Goal: Task Accomplishment & Management: Manage account settings

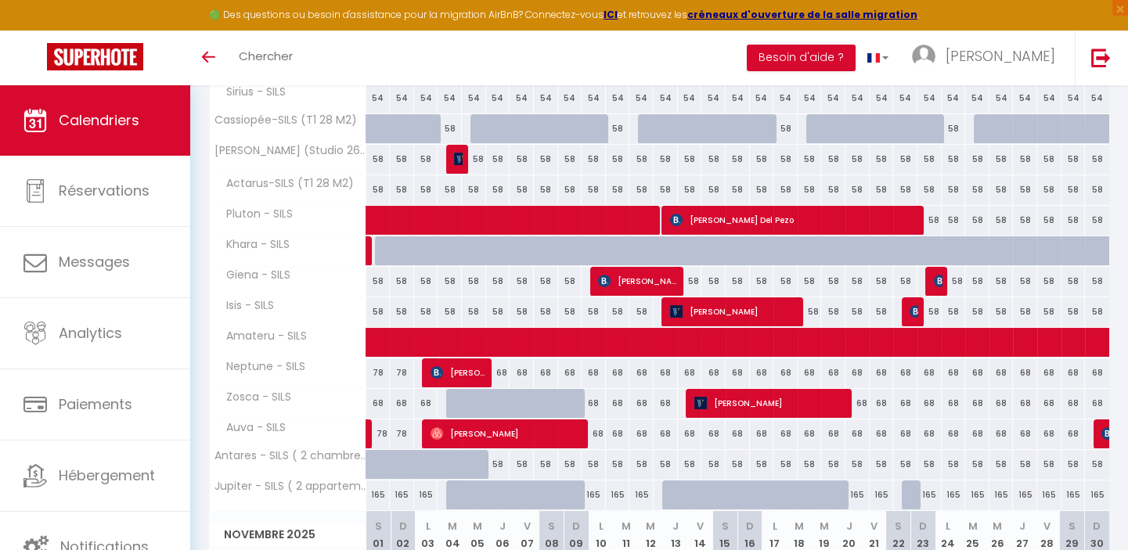
scroll to position [783, 0]
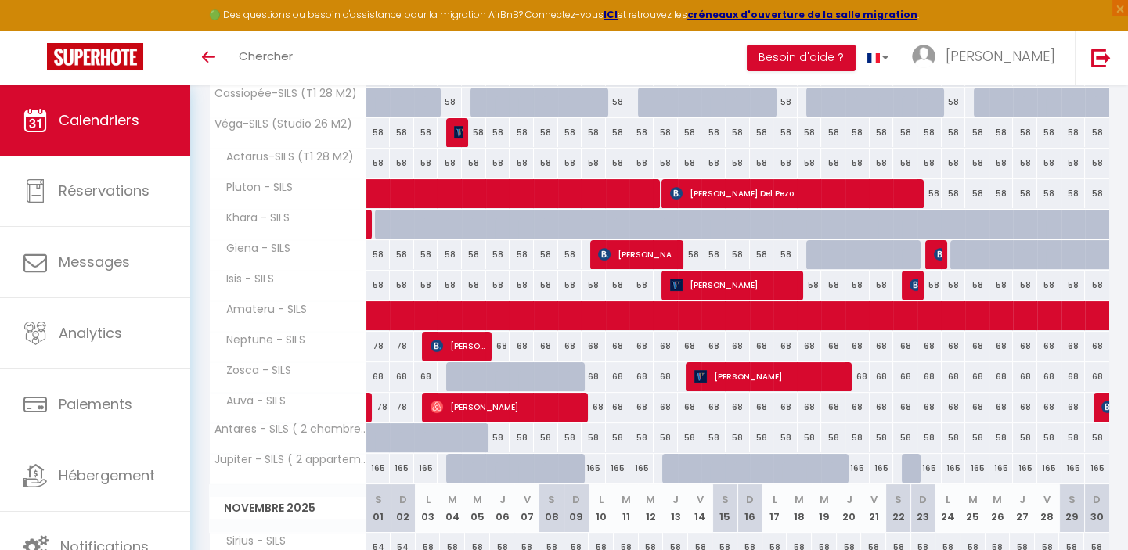
scroll to position [752, 0]
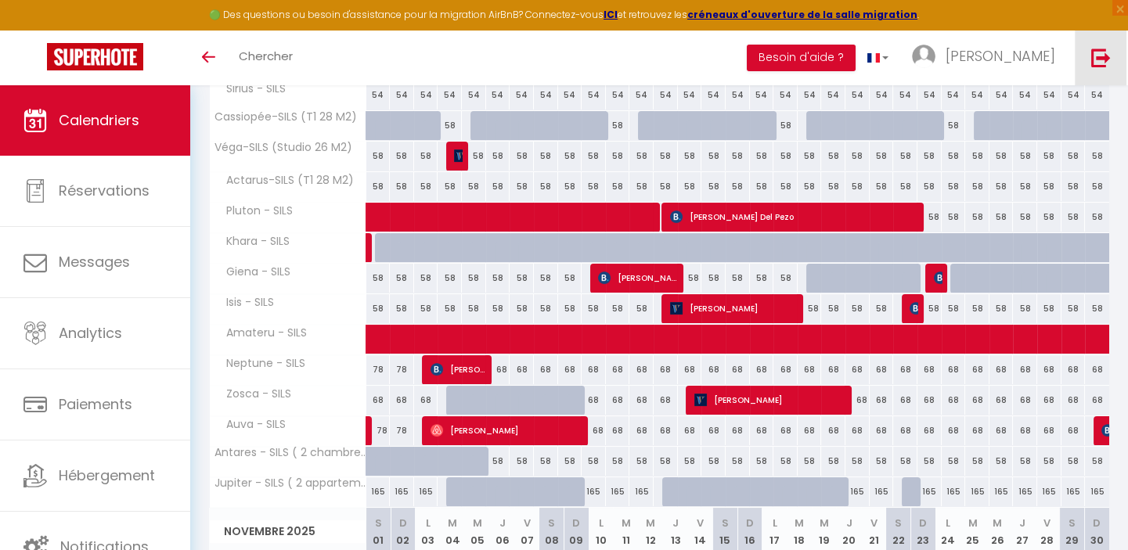
click at [1100, 55] on img at bounding box center [1101, 58] width 20 height 20
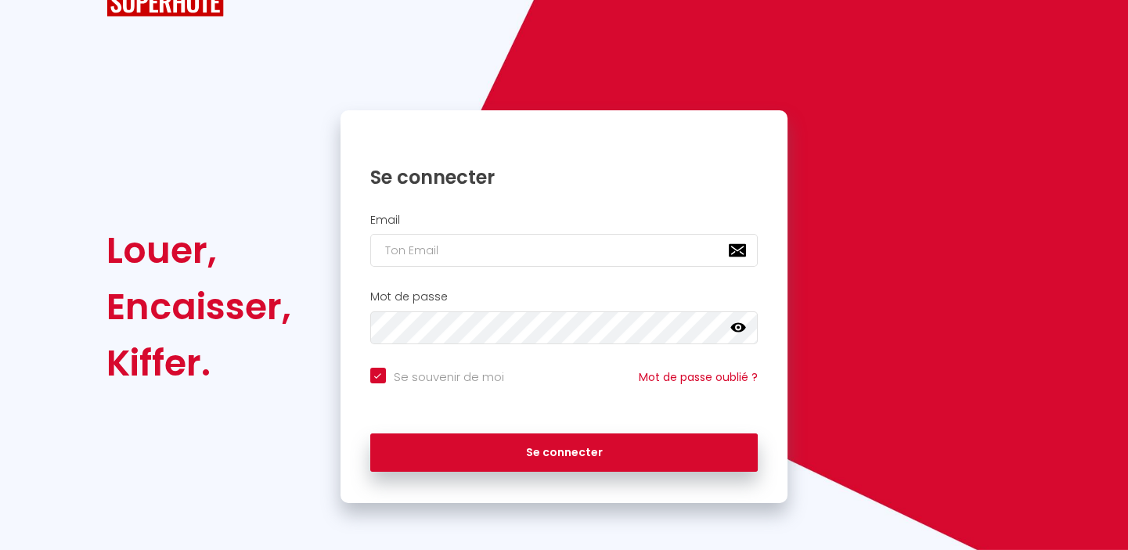
scroll to position [57, 0]
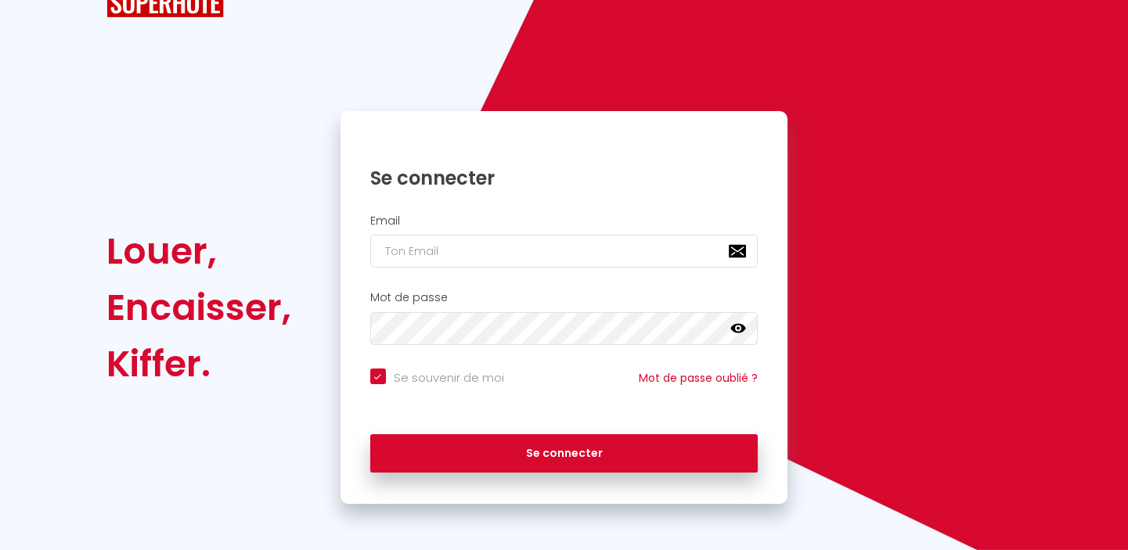
checkbox input "true"
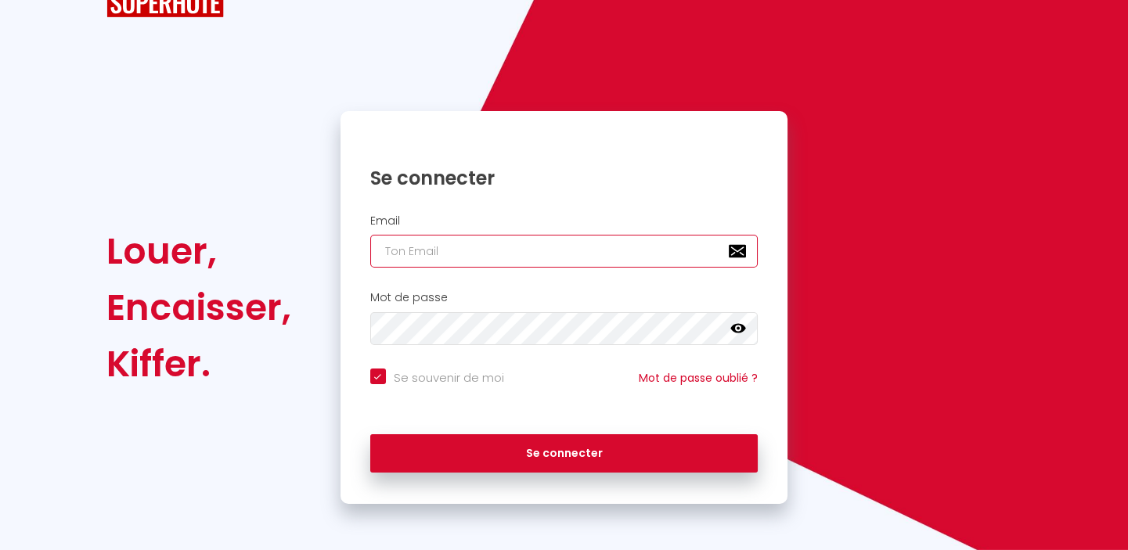
type input "[EMAIL_ADDRESS][DOMAIN_NAME]"
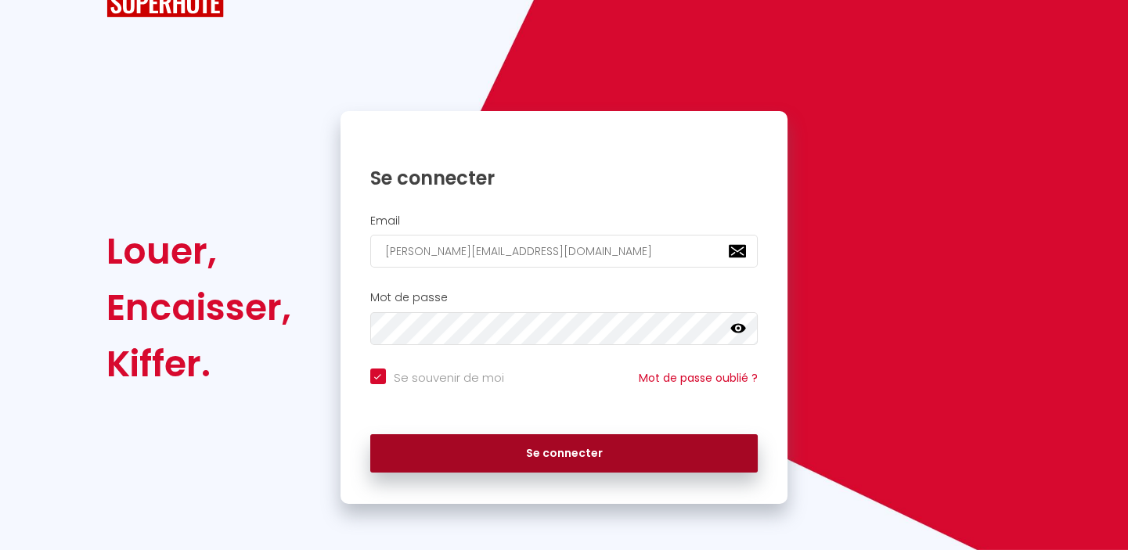
click at [578, 452] on button "Se connecter" at bounding box center [564, 453] width 388 height 39
checkbox input "true"
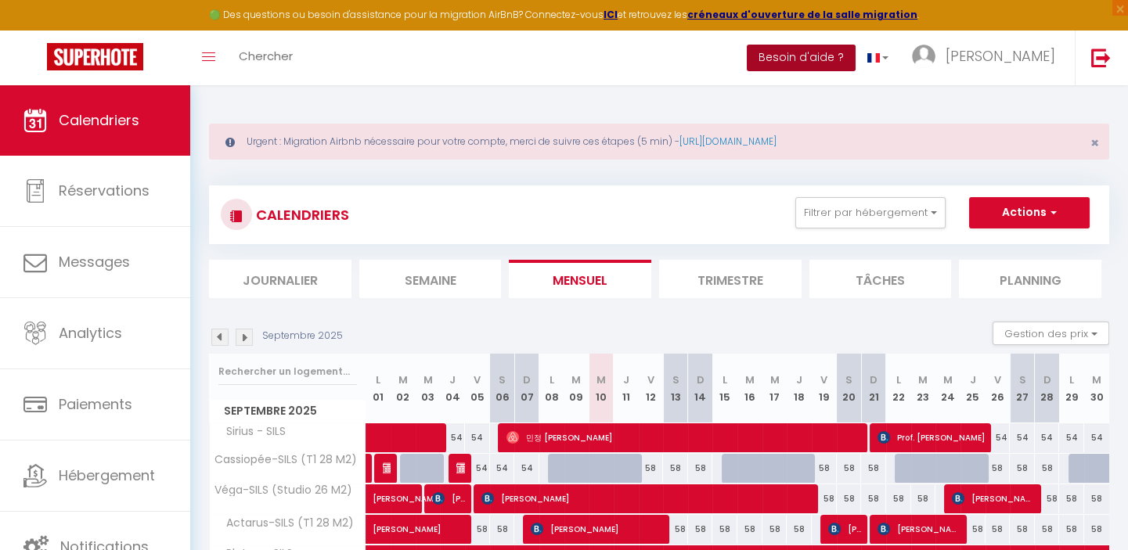
click at [856, 55] on button "Besoin d'aide ?" at bounding box center [801, 58] width 109 height 27
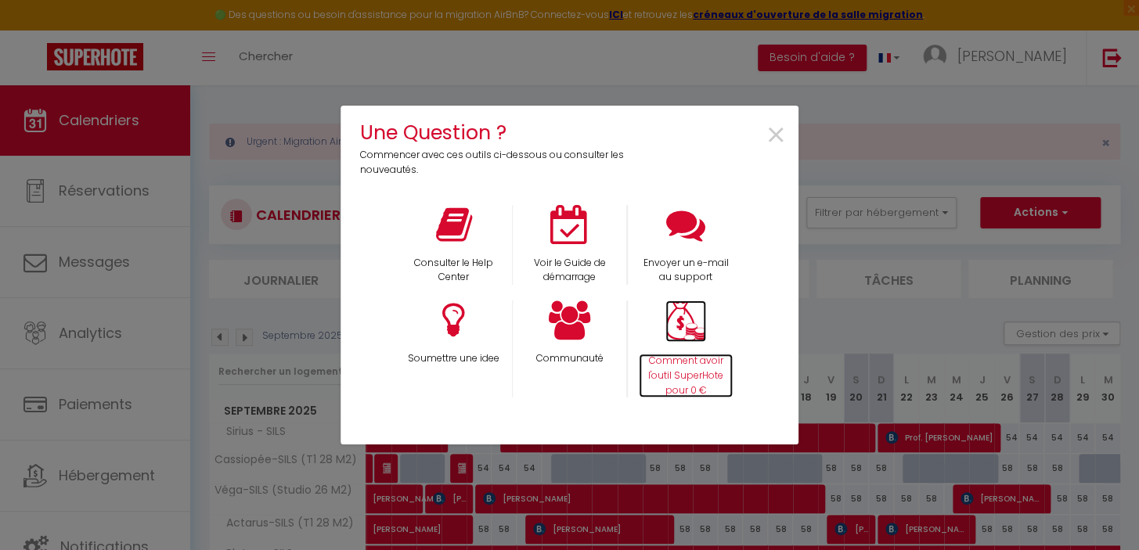
click at [680, 359] on p "Comment avoir l'outil SuperHote pour 0 €" at bounding box center [686, 376] width 95 height 45
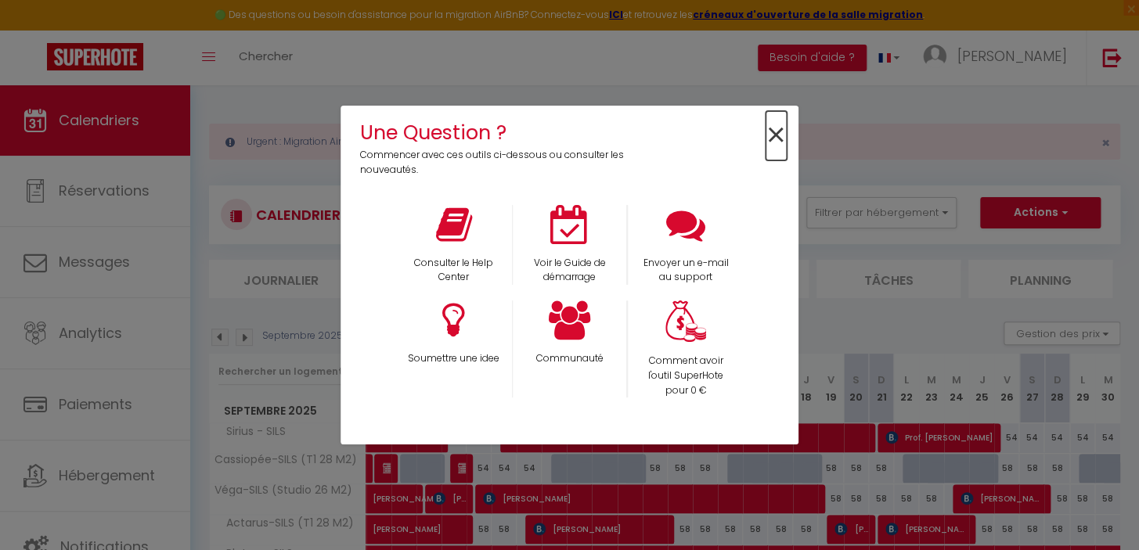
click at [771, 131] on span "×" at bounding box center [776, 135] width 21 height 49
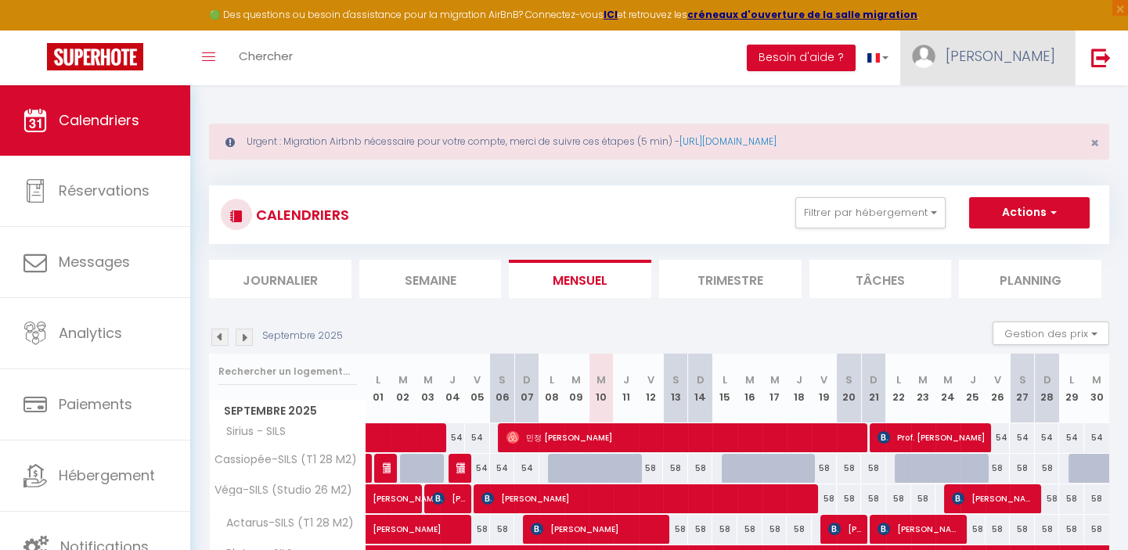
click at [1026, 53] on span "[PERSON_NAME]" at bounding box center [1001, 56] width 110 height 20
click at [810, 94] on div "Urgent : Migration Airbnb nécessaire pour votre compte, merci de suivre ces éta…" at bounding box center [659, 500] width 938 height 831
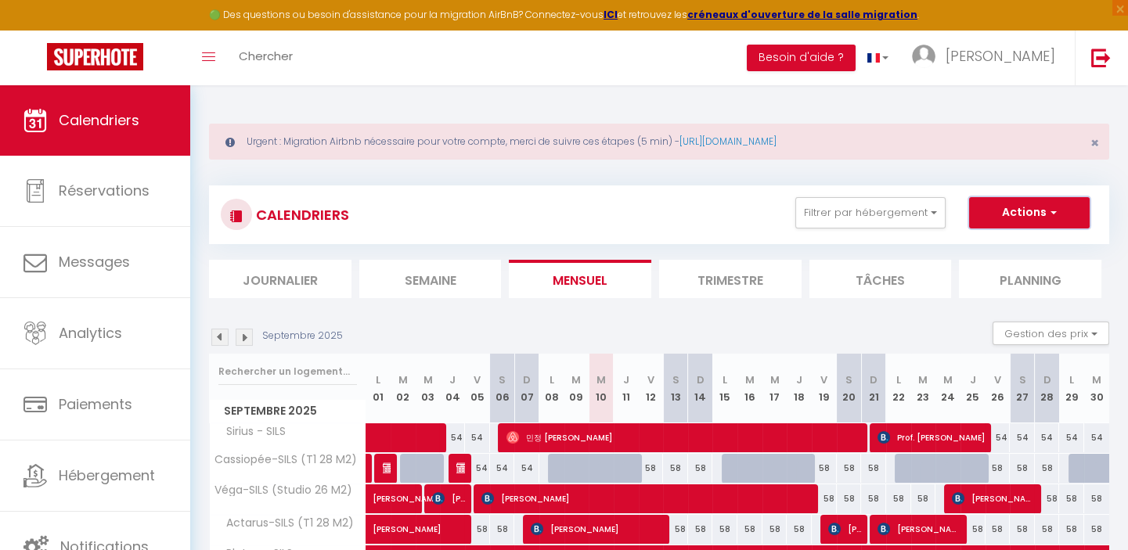
click at [1022, 208] on button "Actions" at bounding box center [1029, 212] width 121 height 31
click at [985, 247] on link "Nouvelle réservation" at bounding box center [1013, 248] width 136 height 23
select select
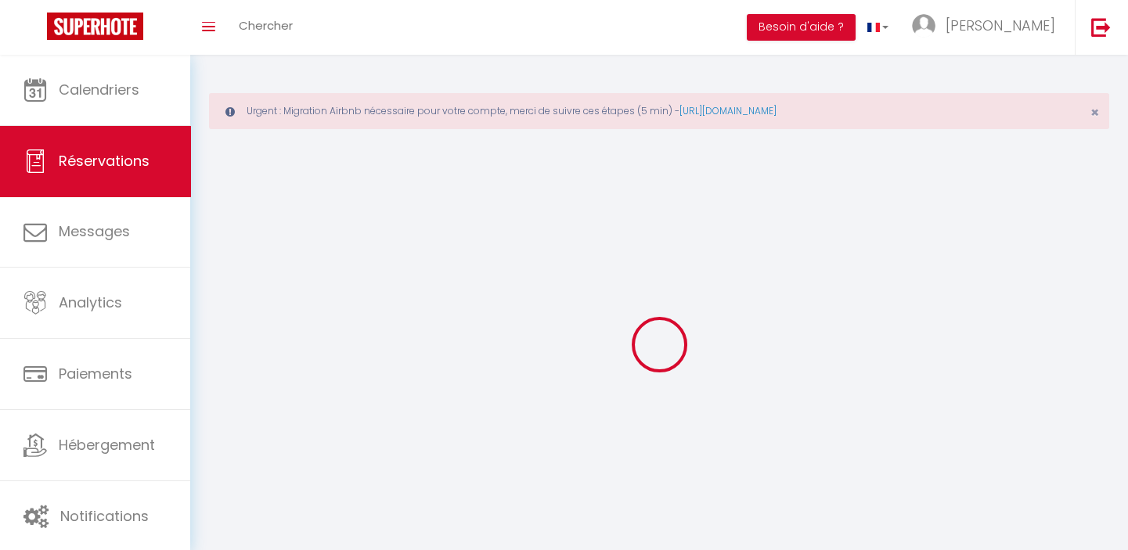
select select
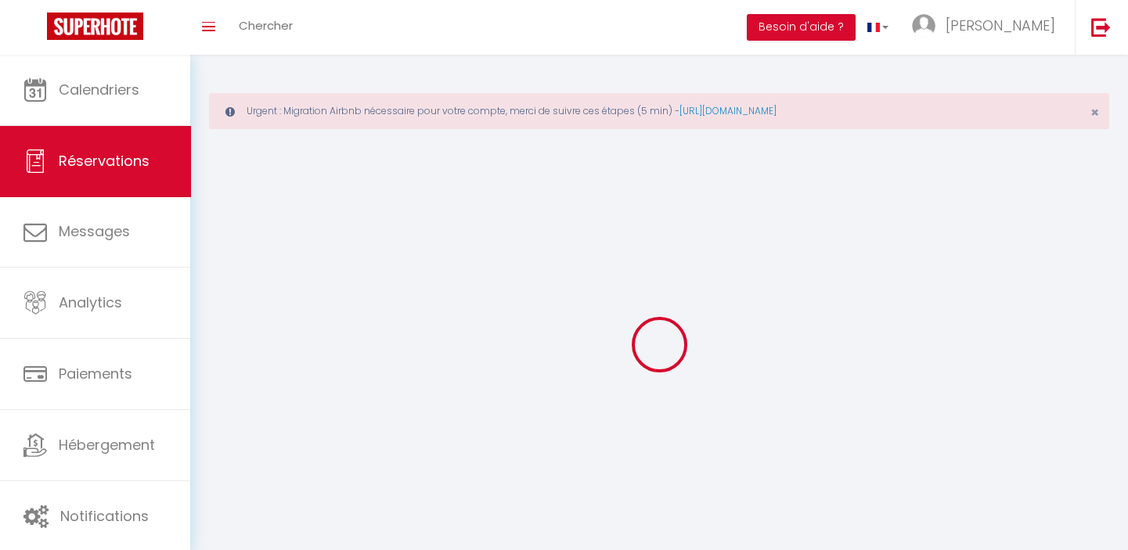
select select
checkbox input "false"
select select
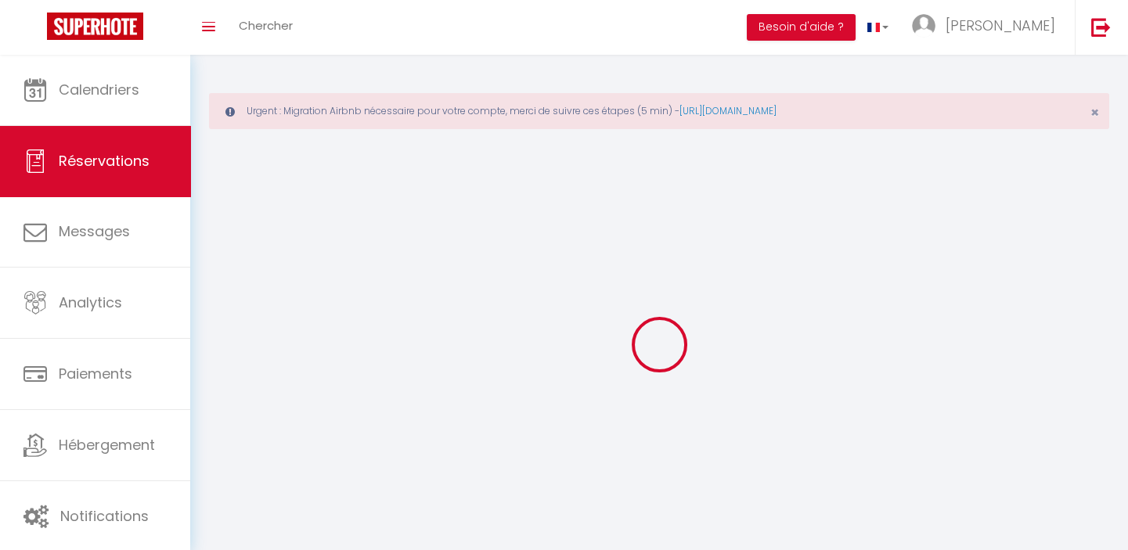
select select
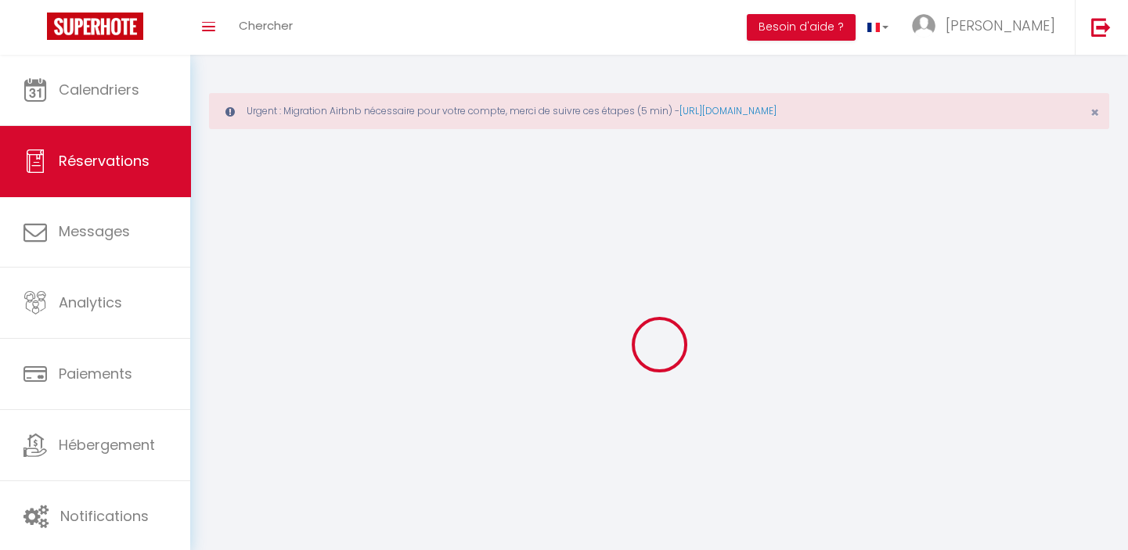
select select
checkbox input "false"
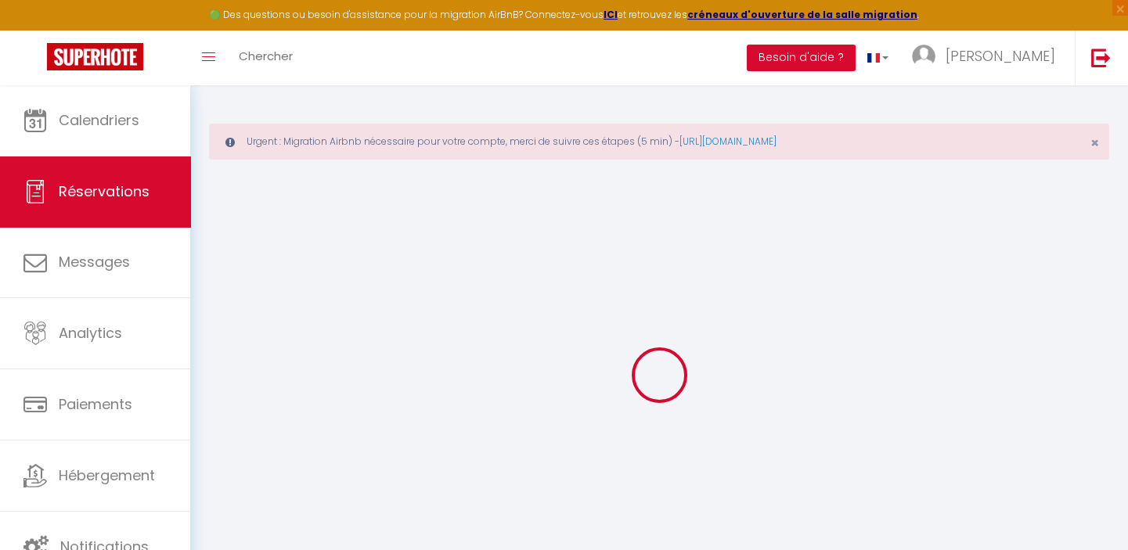
select select
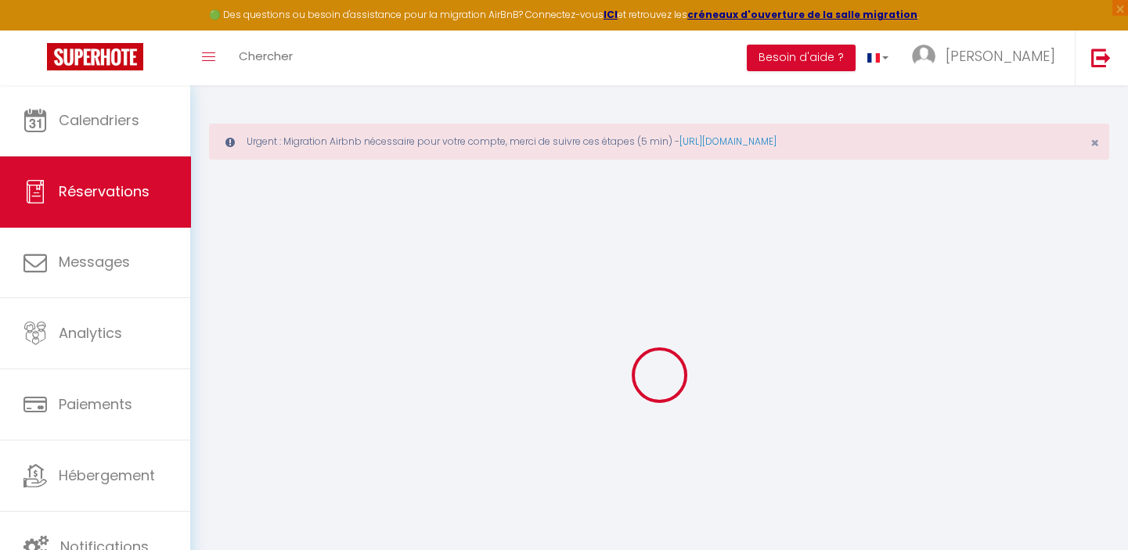
select select
checkbox input "false"
select select
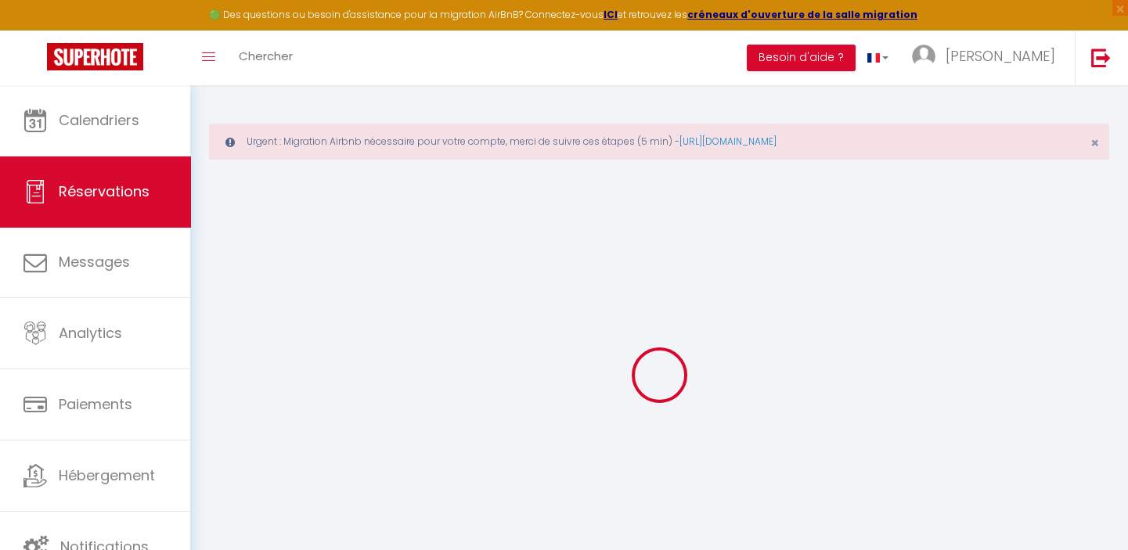
select select
checkbox input "false"
select select
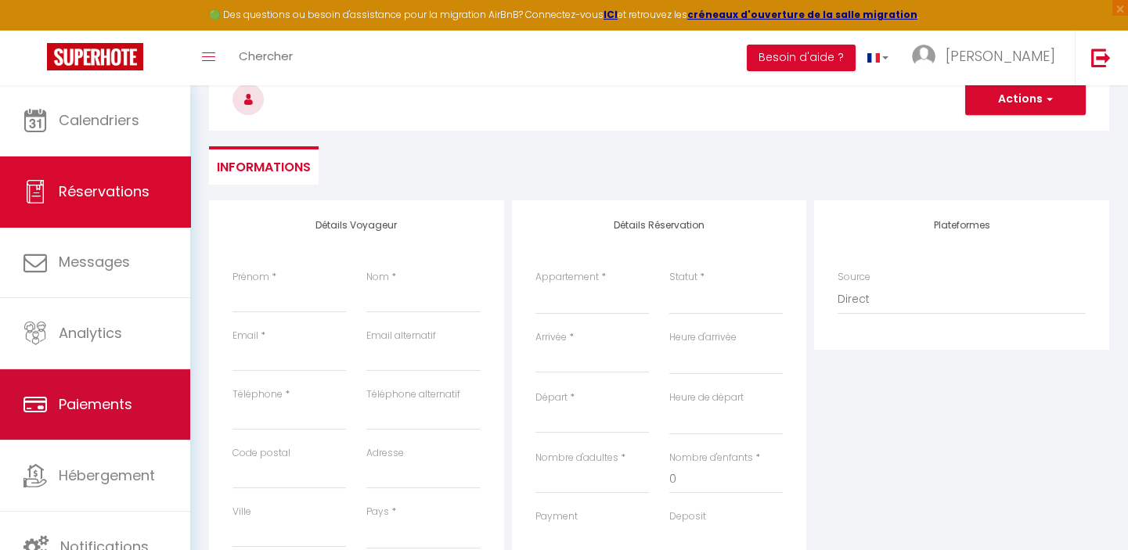
scroll to position [213, 0]
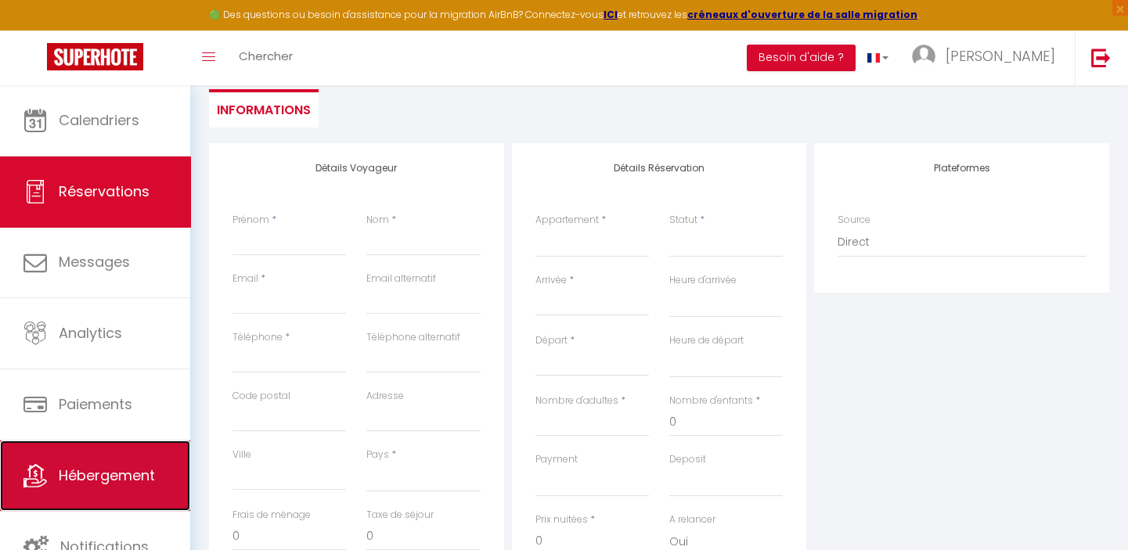
click at [85, 478] on span "Hébergement" at bounding box center [107, 476] width 96 height 20
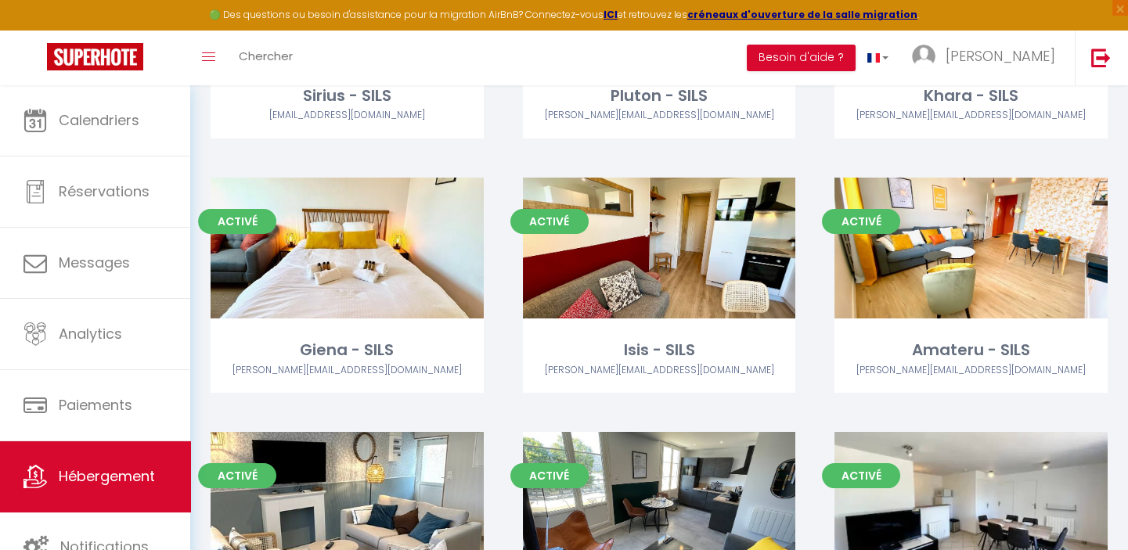
scroll to position [427, 0]
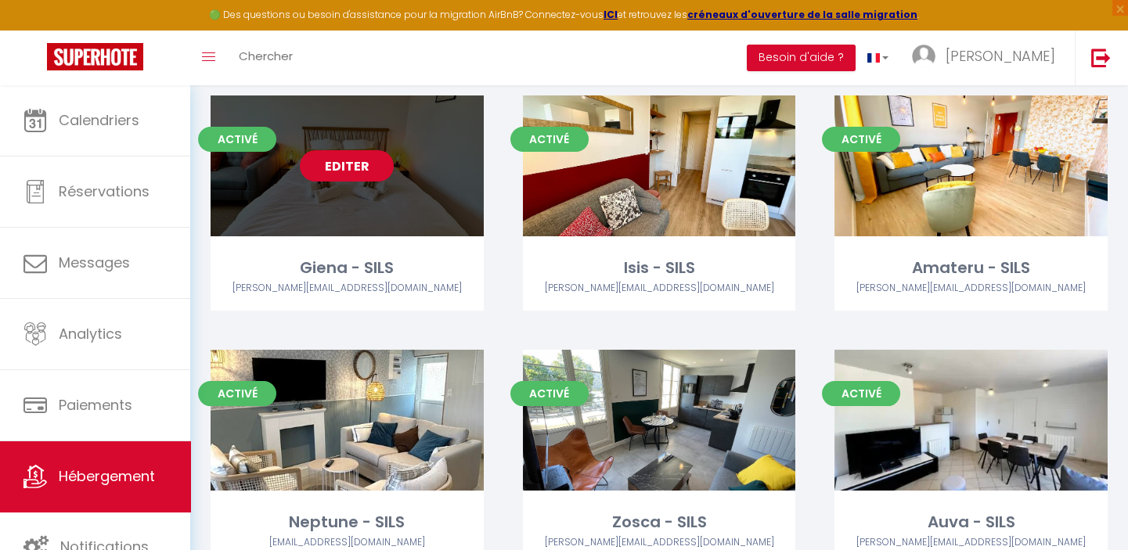
click at [337, 177] on link "Editer" at bounding box center [347, 165] width 94 height 31
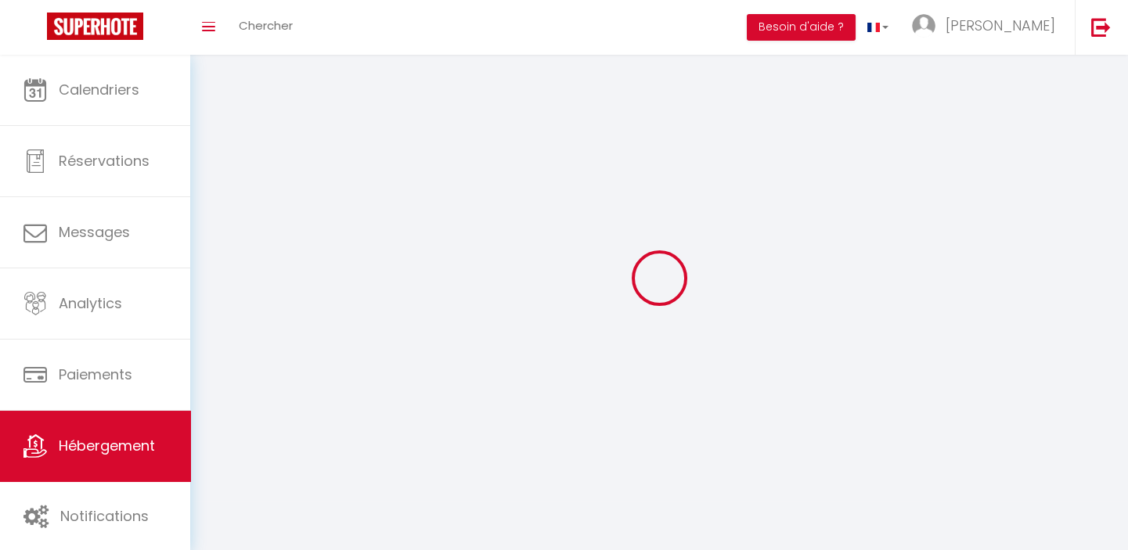
select select "1"
select select
select select "28"
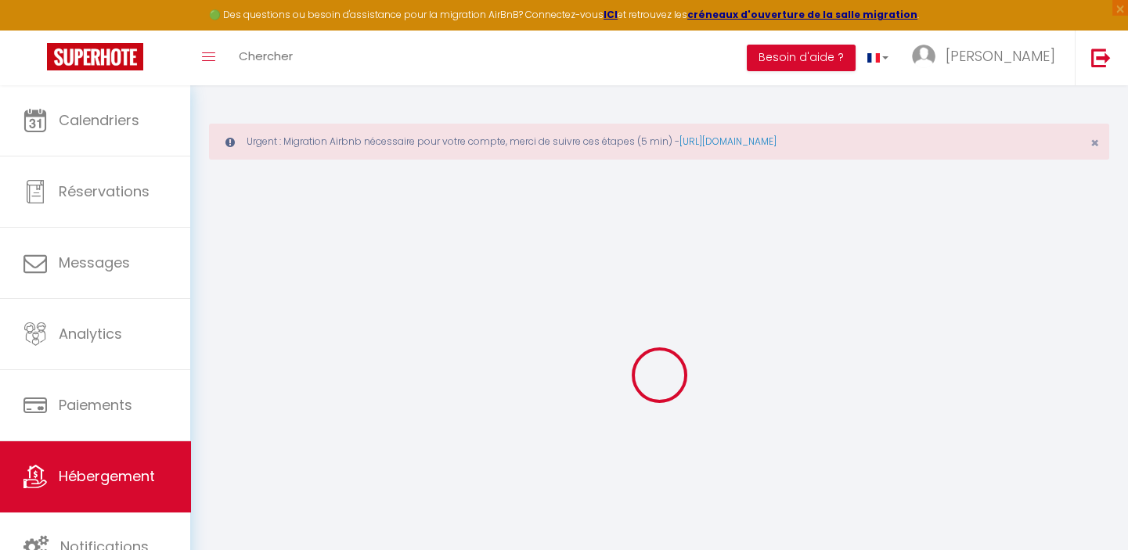
select select
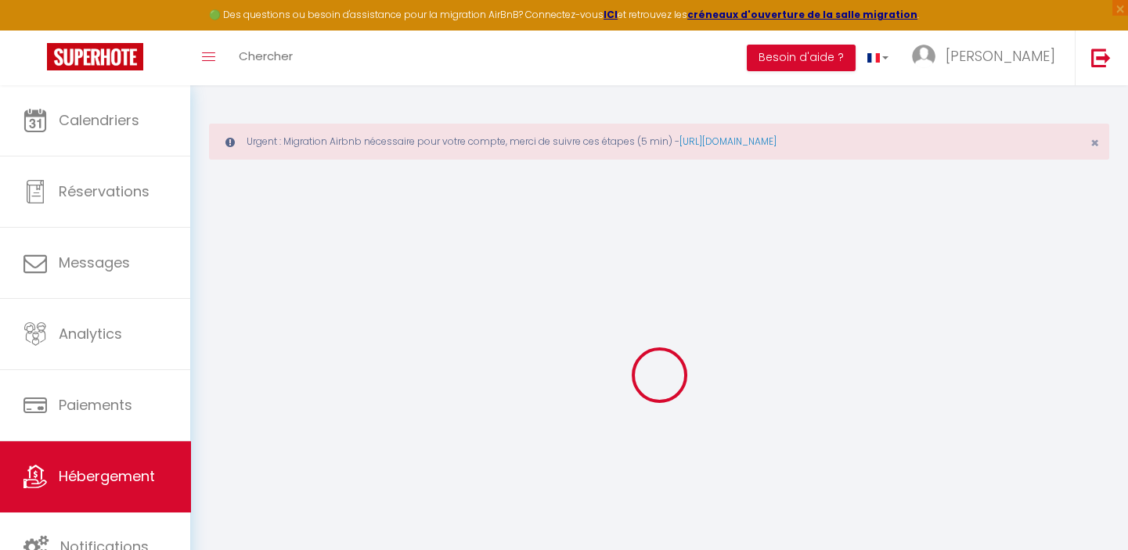
select select
checkbox input "false"
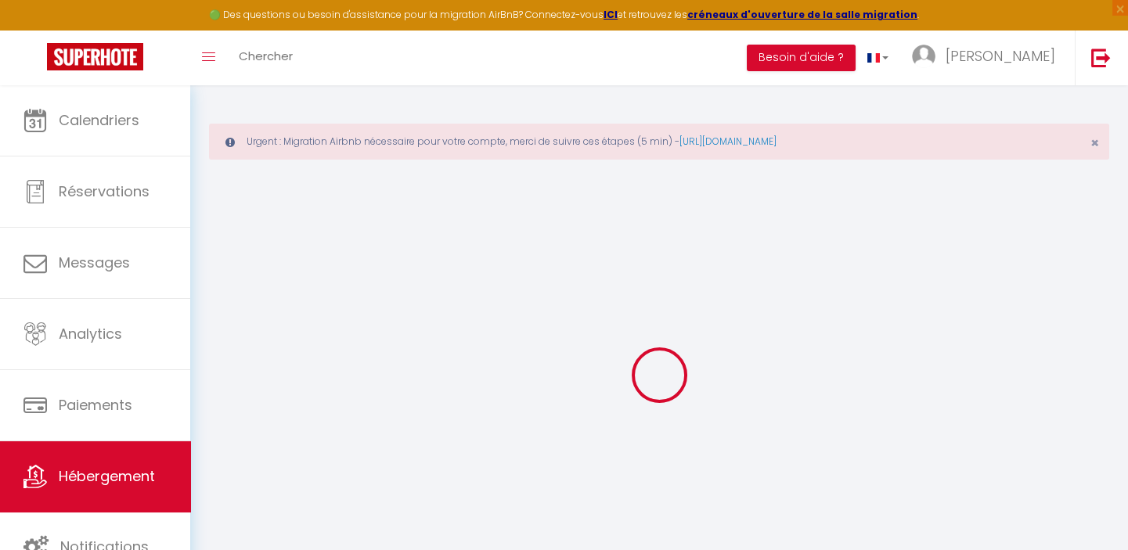
select select
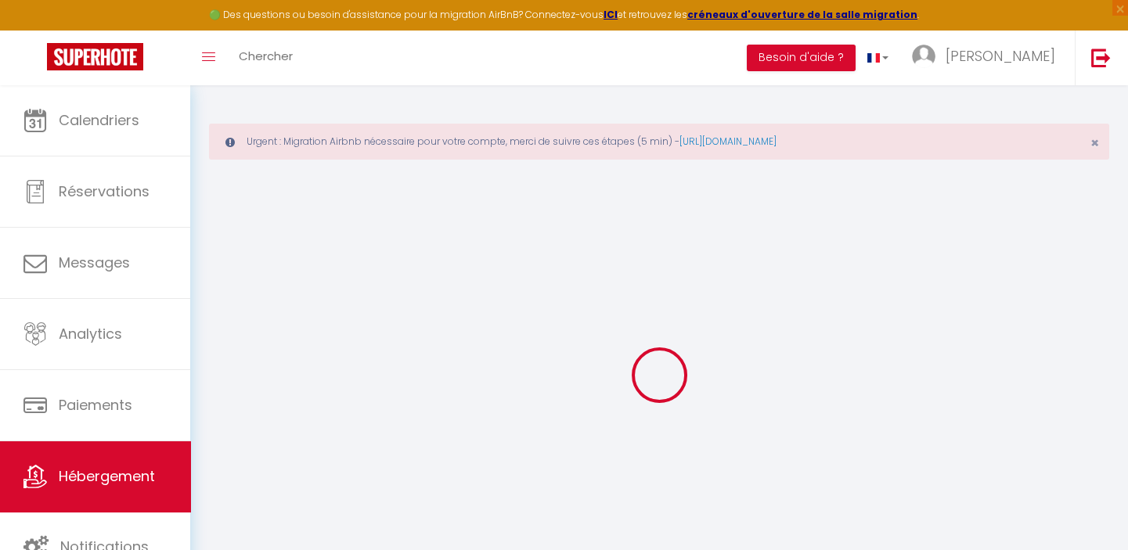
select select
checkbox input "false"
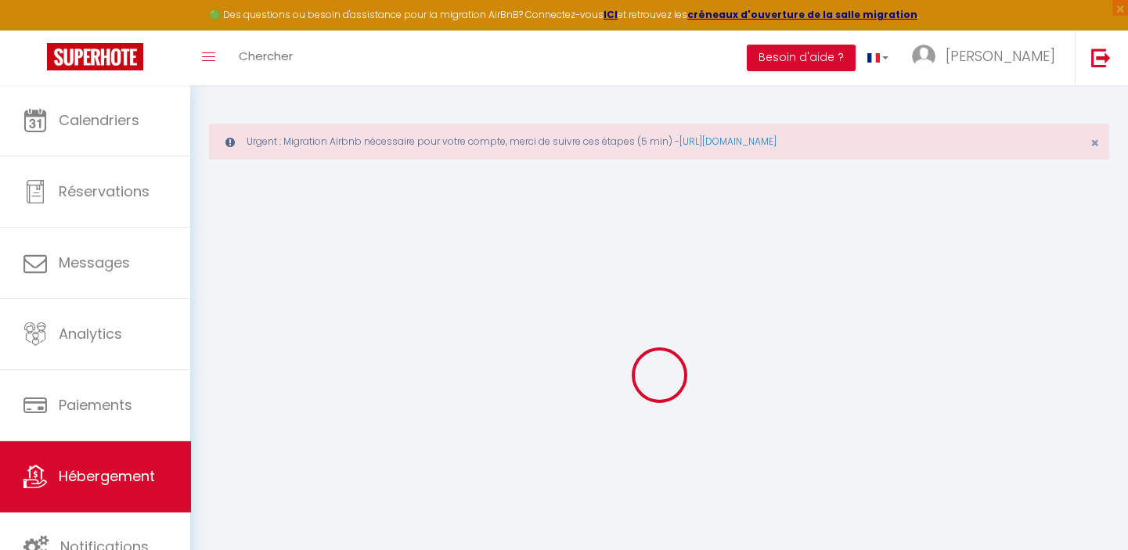
checkbox input "false"
select select
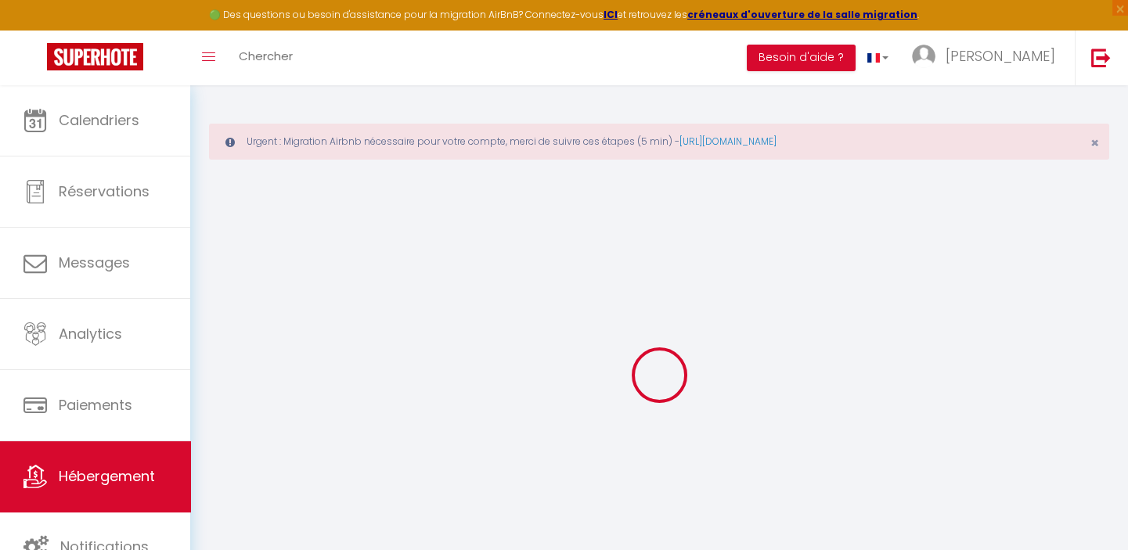
select select
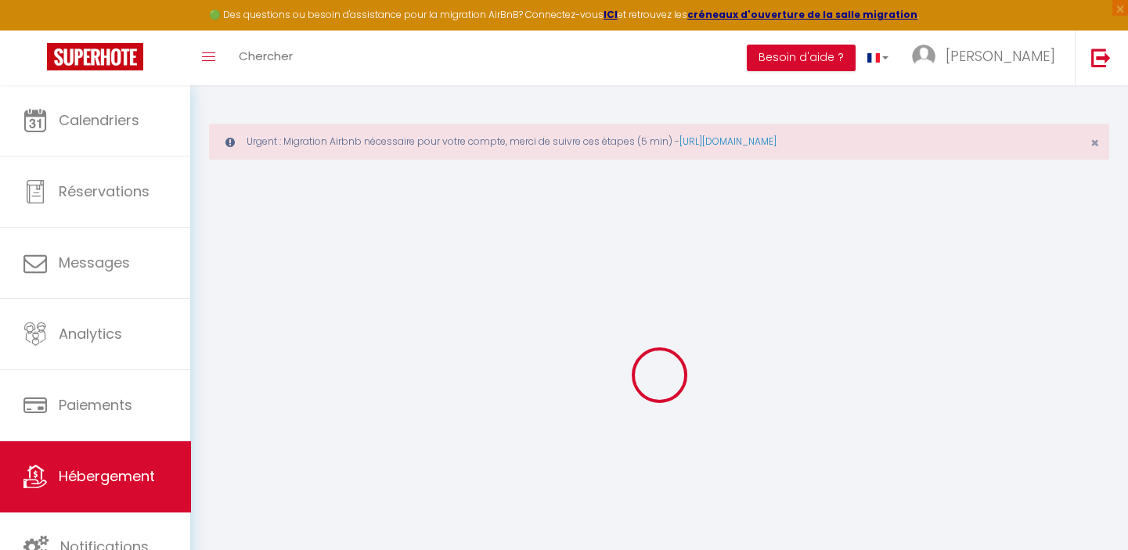
checkbox input "false"
select select
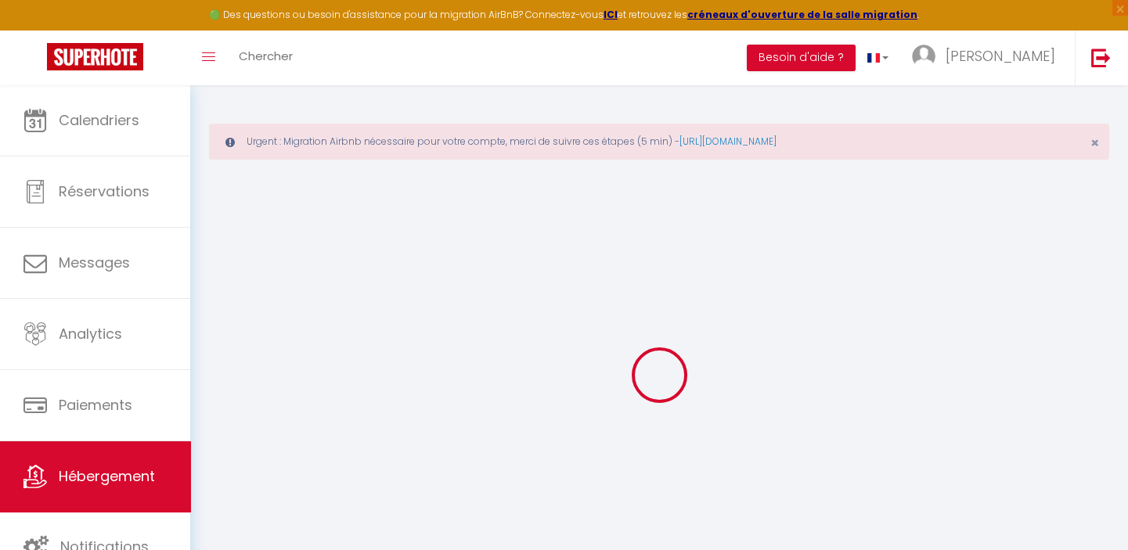
select select
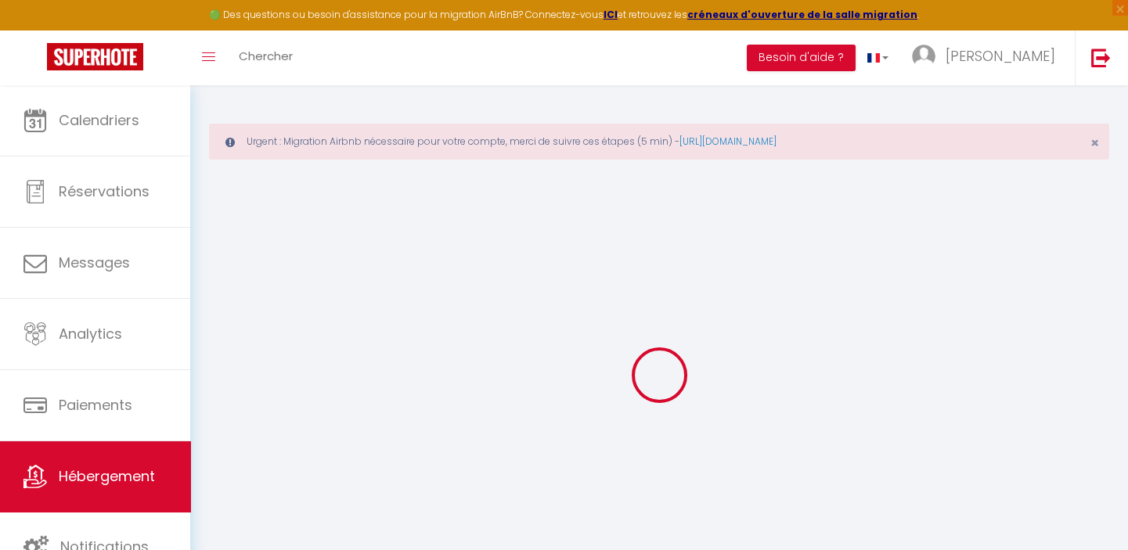
select select
checkbox input "false"
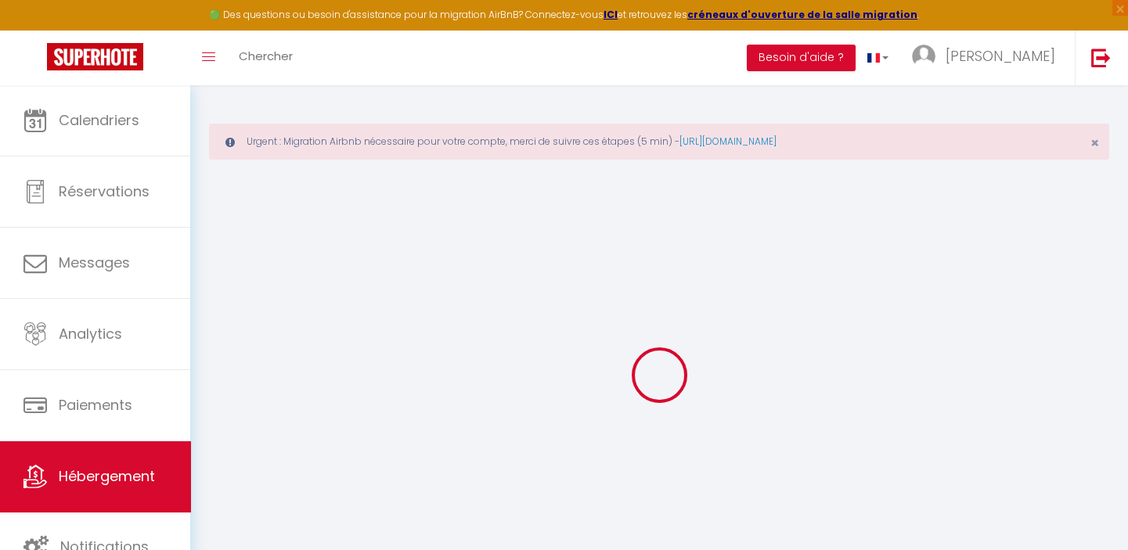
checkbox input "false"
select select
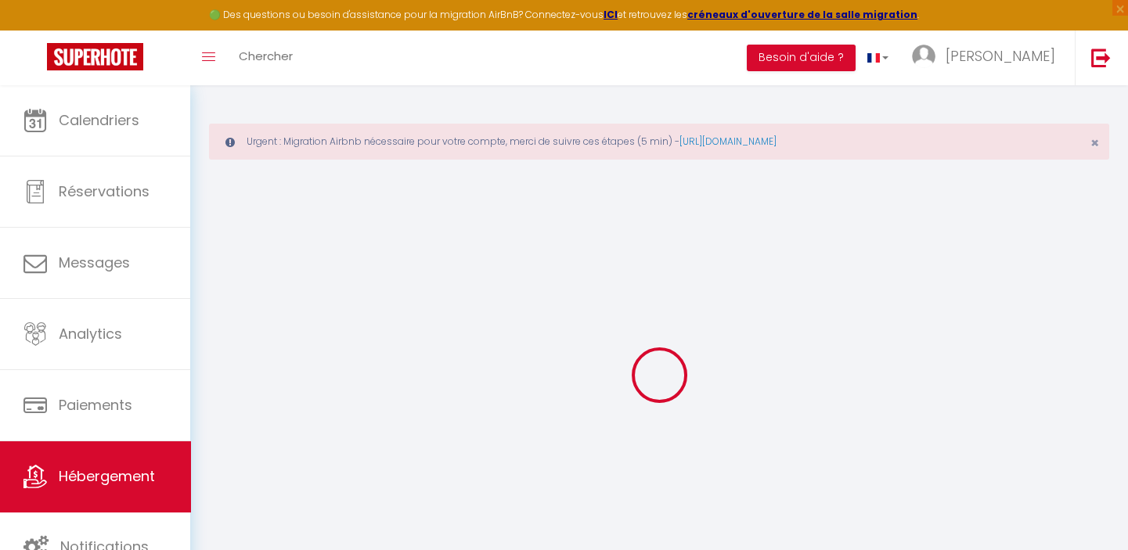
select select
checkbox input "false"
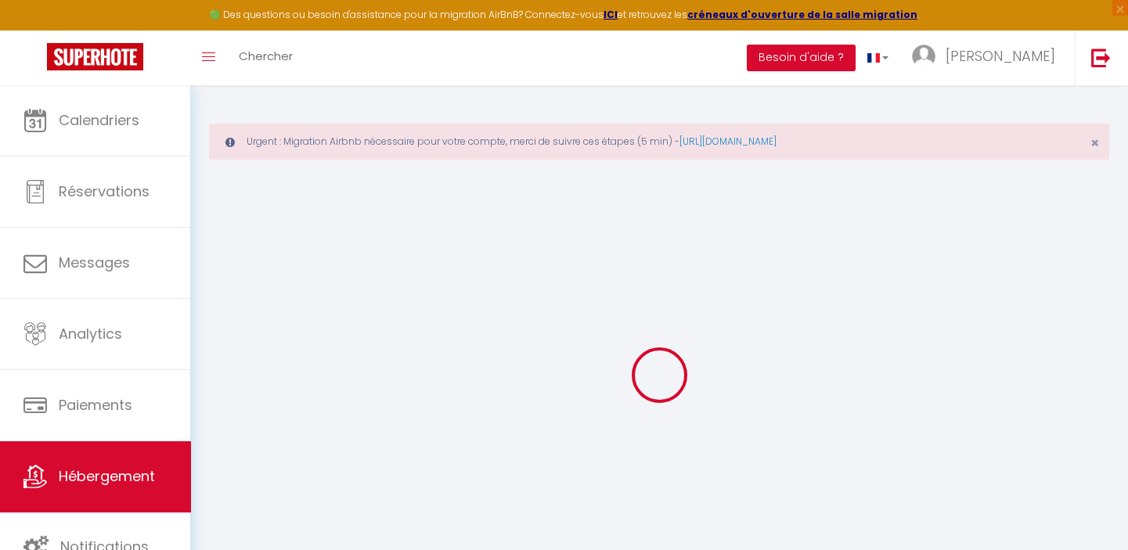
checkbox input "false"
select select
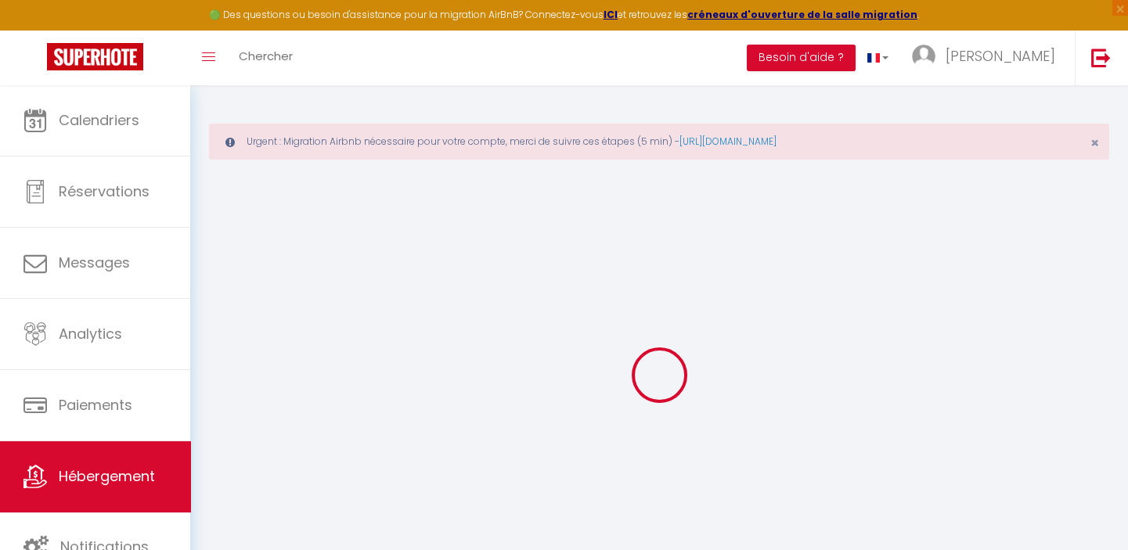
select select
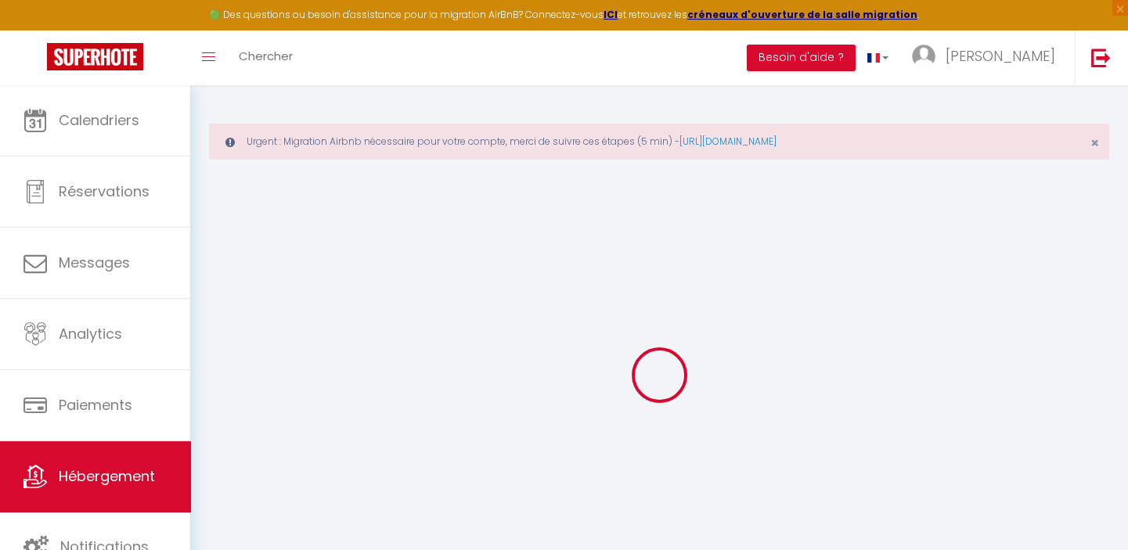
select select
checkbox input "false"
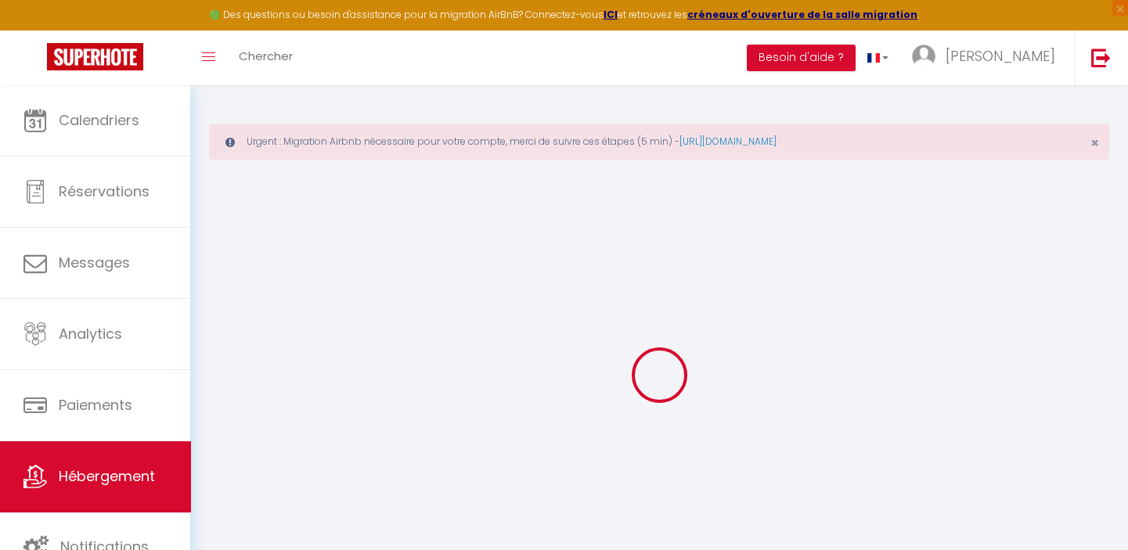
select select
type input "Giena - SILS"
type input "[PERSON_NAME]"
type input "LE QUILLEUC"
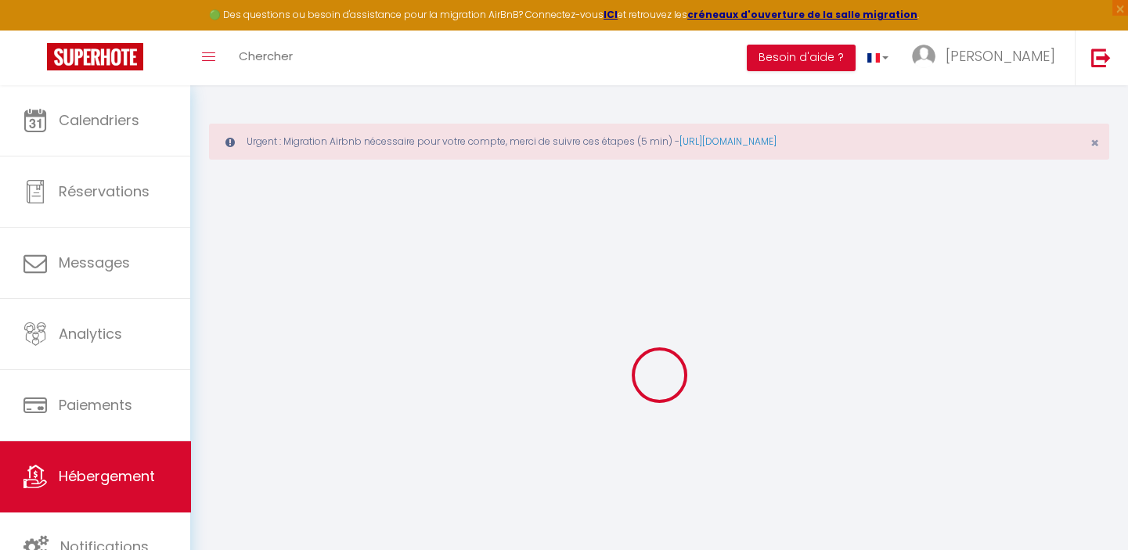
type input "294 route de langrune"
type input "14750"
type input "SAINT AUBIN SUR MER"
select select "2"
select select "1"
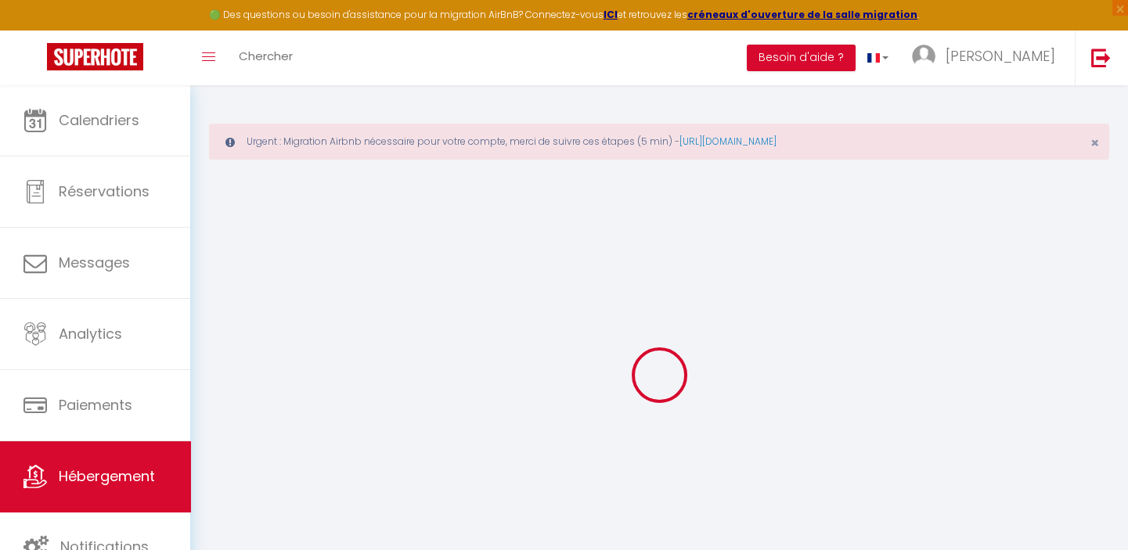
type input "38"
type input "6"
type input "39"
type input "0.80"
type input "500"
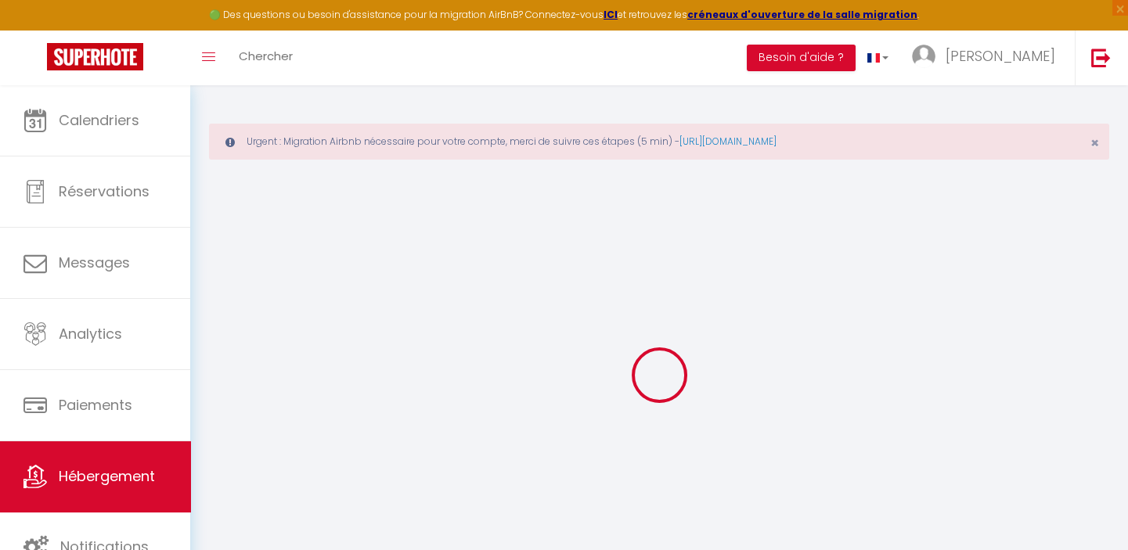
type input "10"
select select
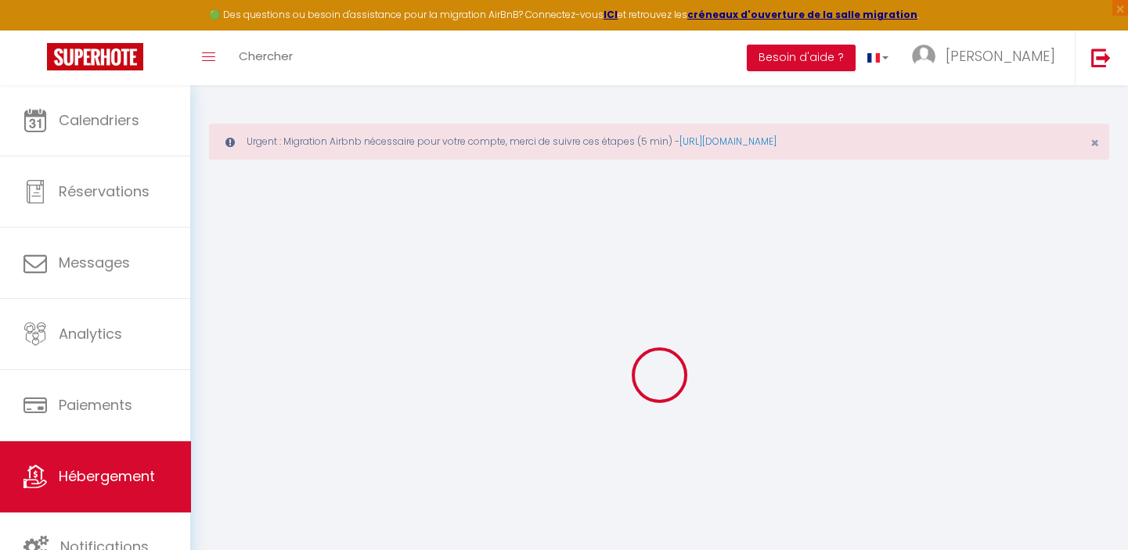
select select
type input "12 Rue Saint-Ouen"
type input "14000"
type input "Caen"
type input "[EMAIL_ADDRESS][DOMAIN_NAME]"
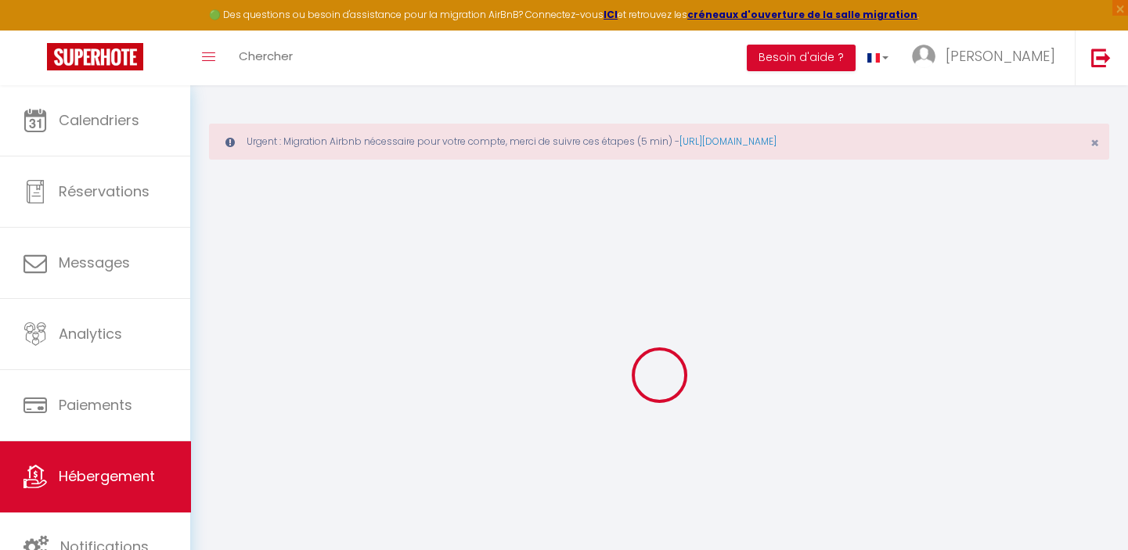
select select "4080"
checkbox input "false"
checkbox input "true"
checkbox input "false"
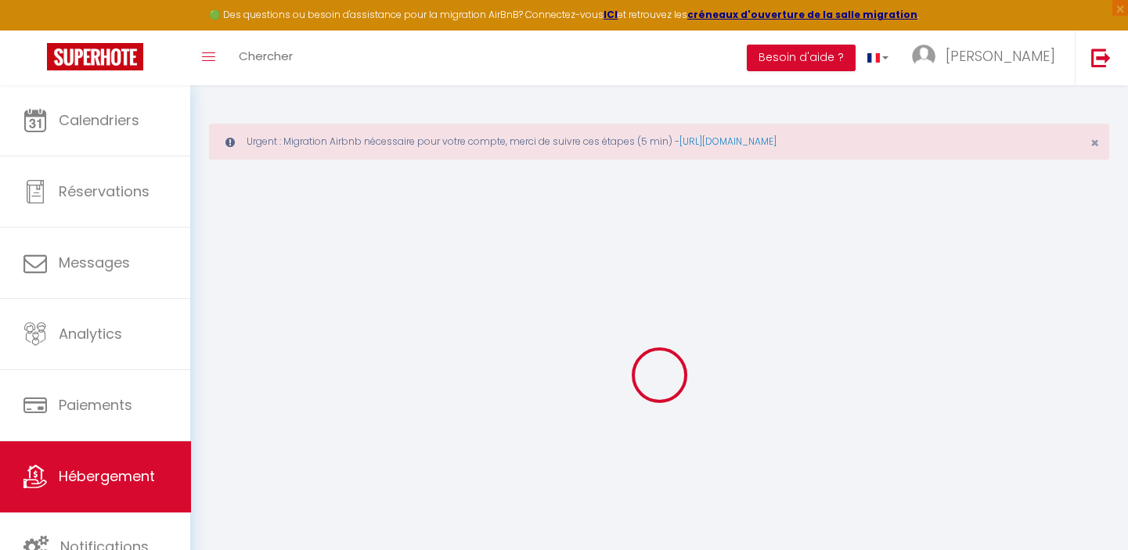
type input "0"
select select
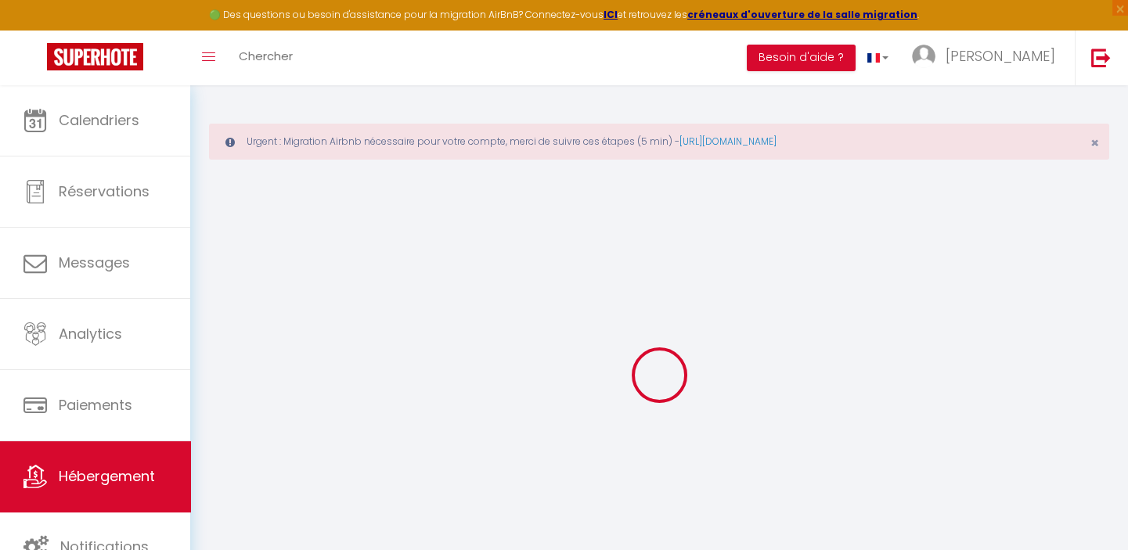
checkbox input "false"
checkbox input "true"
checkbox input "false"
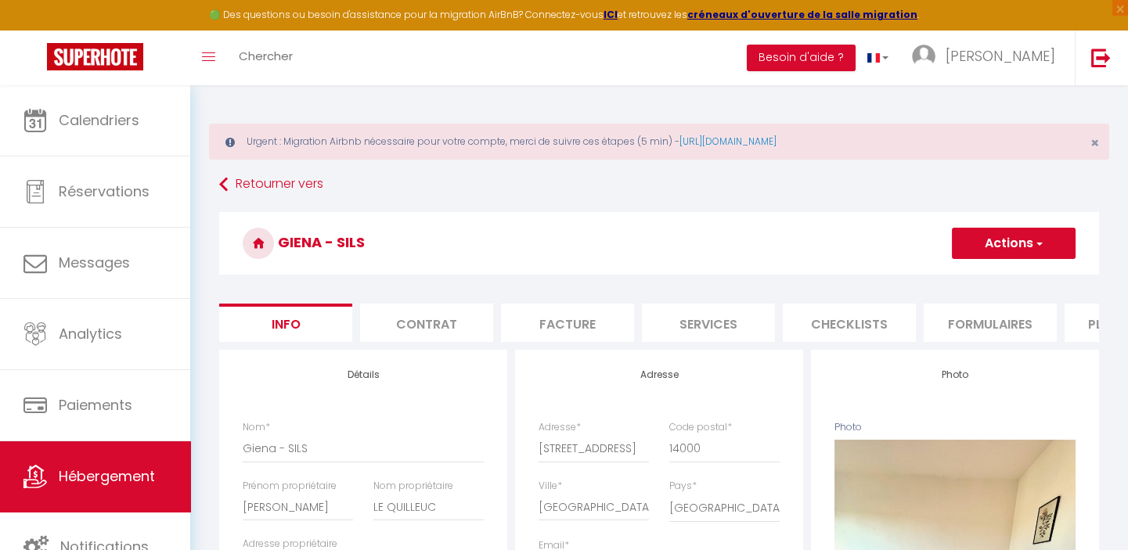
click at [1007, 240] on button "Actions" at bounding box center [1014, 243] width 124 height 31
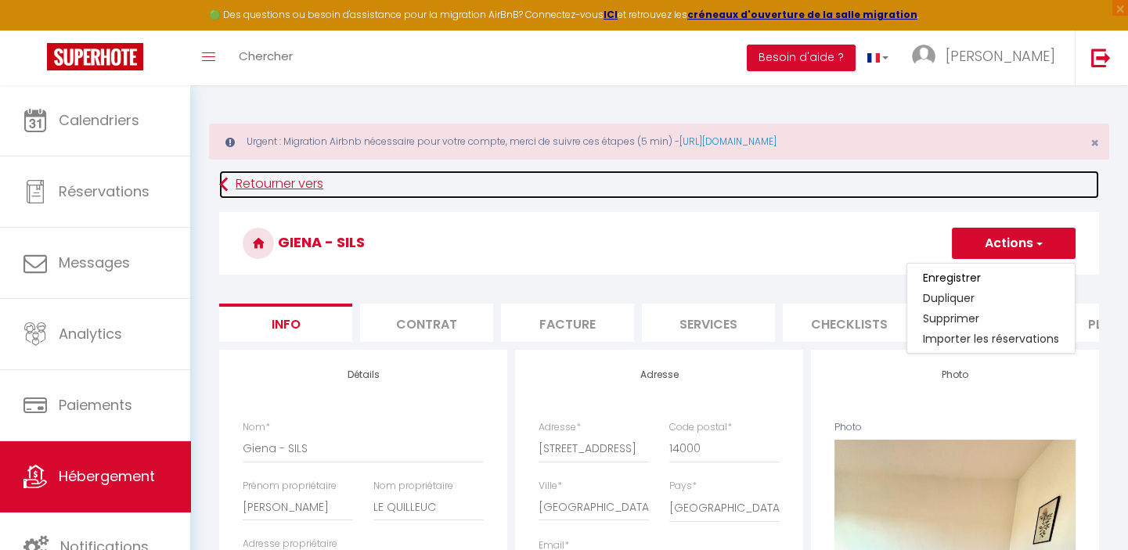
click at [600, 187] on link "Retourner vers" at bounding box center [659, 185] width 880 height 28
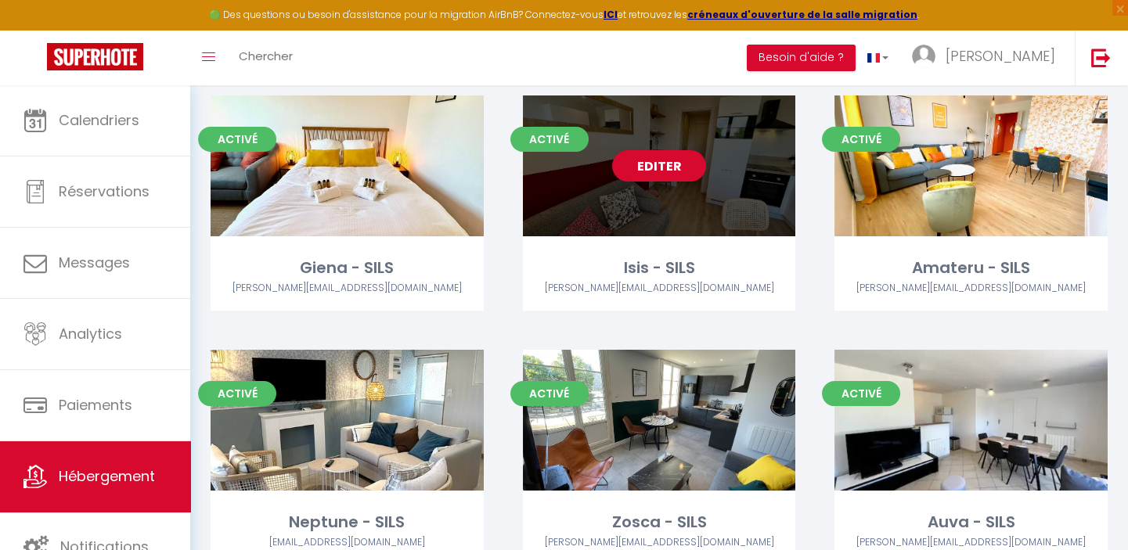
scroll to position [355, 0]
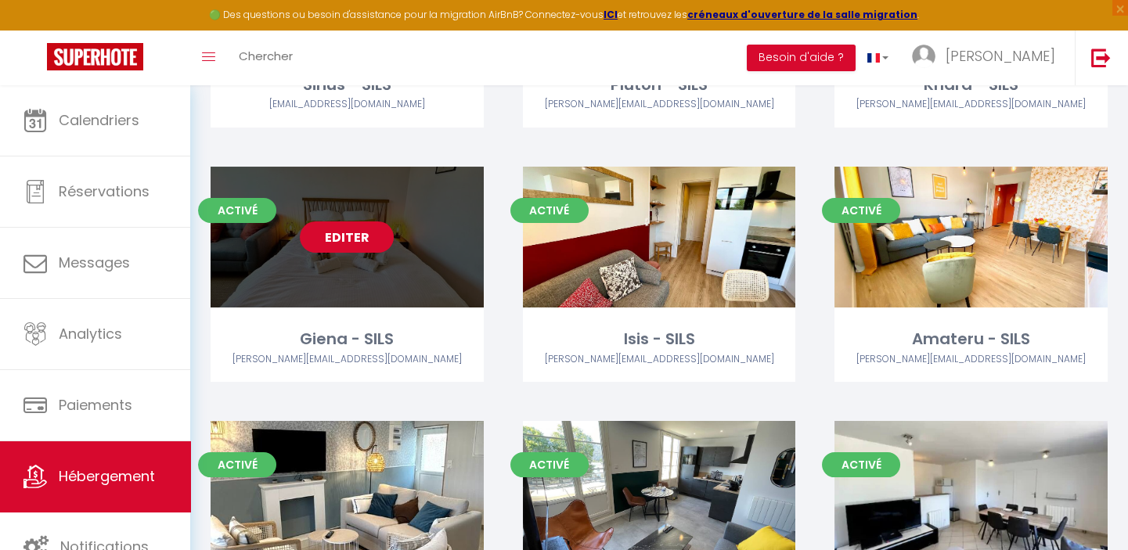
click at [336, 237] on link "Editer" at bounding box center [347, 237] width 94 height 31
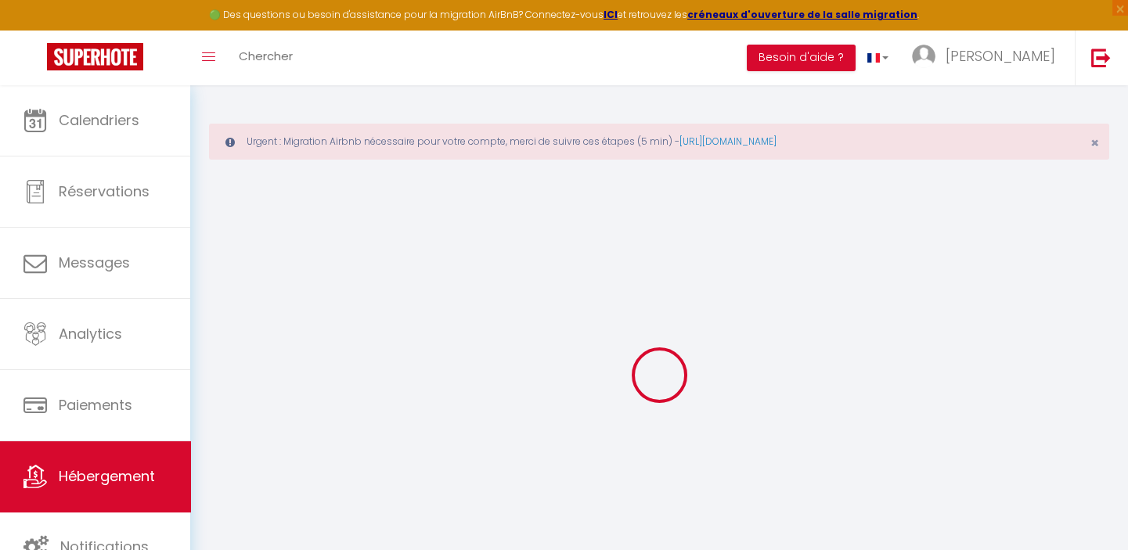
type input "Giena - SILS"
type input "[PERSON_NAME]"
type input "LE QUILLEUC"
type input "294 route de langrune"
type input "14750"
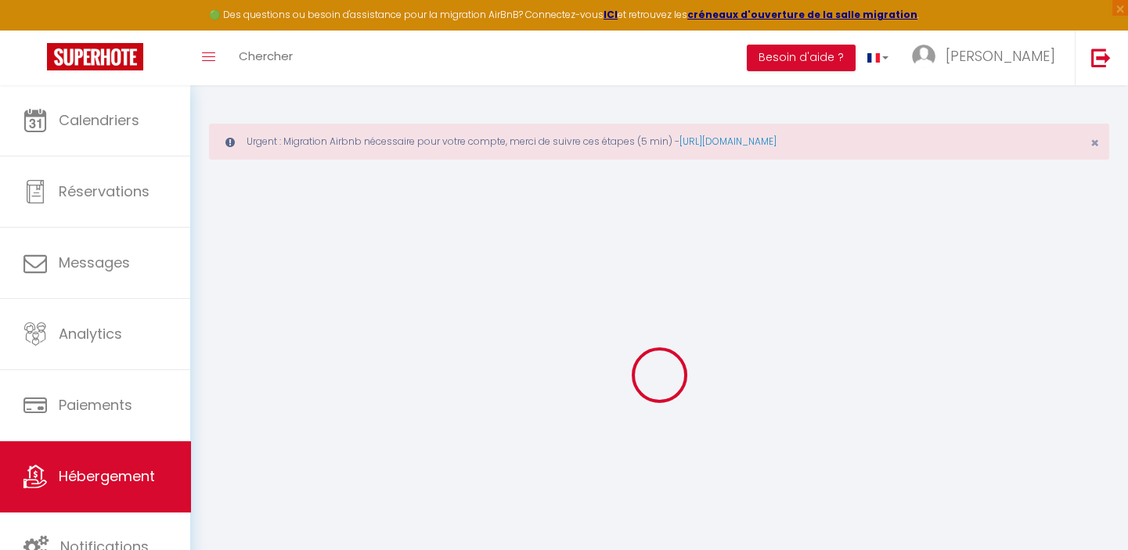
type input "SAINT AUBIN SUR MER"
select select "2"
select select "1"
type input "38"
type input "6"
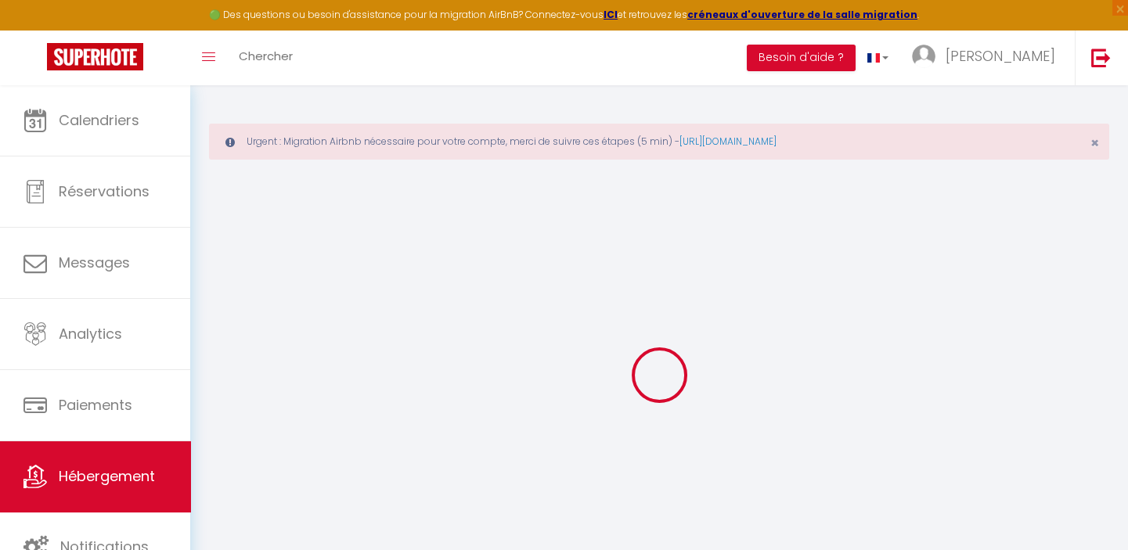
type input "39"
type input "0.80"
type input "500"
type input "10"
select select
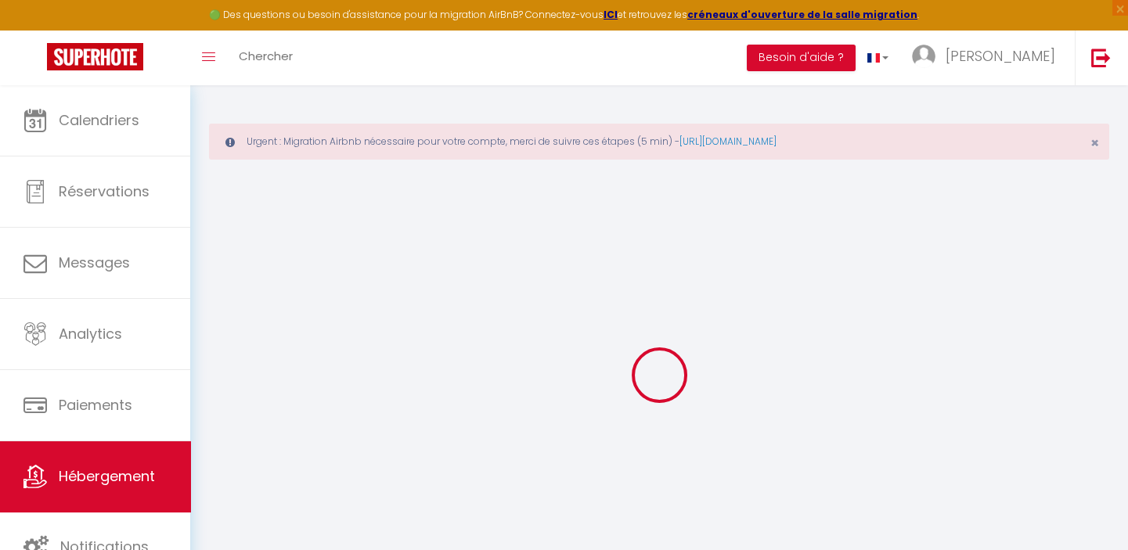
select select
type input "12 Rue Saint-Ouen"
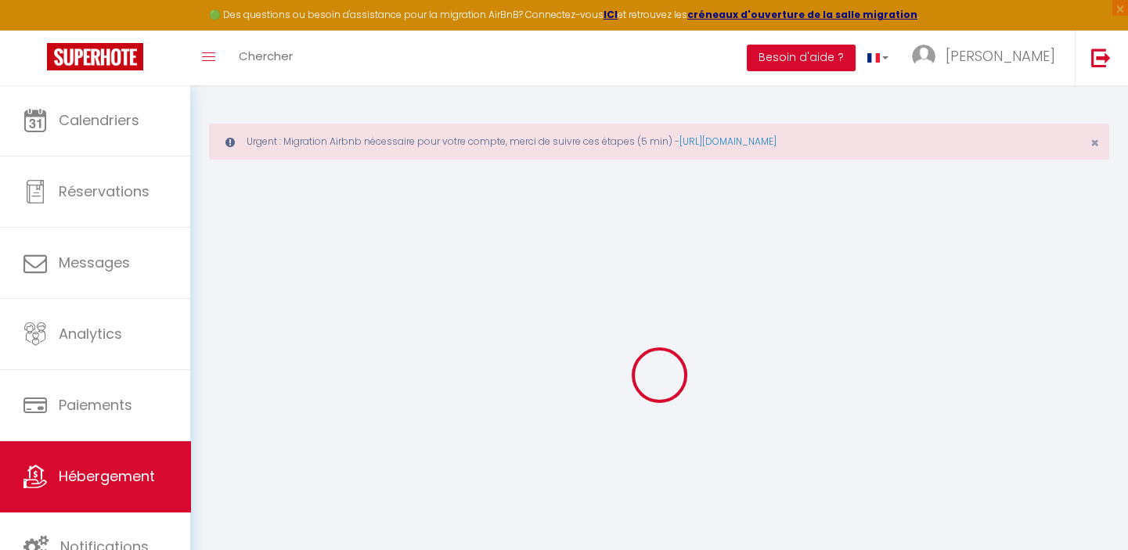
type input "14000"
type input "Caen"
type input "[EMAIL_ADDRESS][DOMAIN_NAME]"
select select "4080"
checkbox input "false"
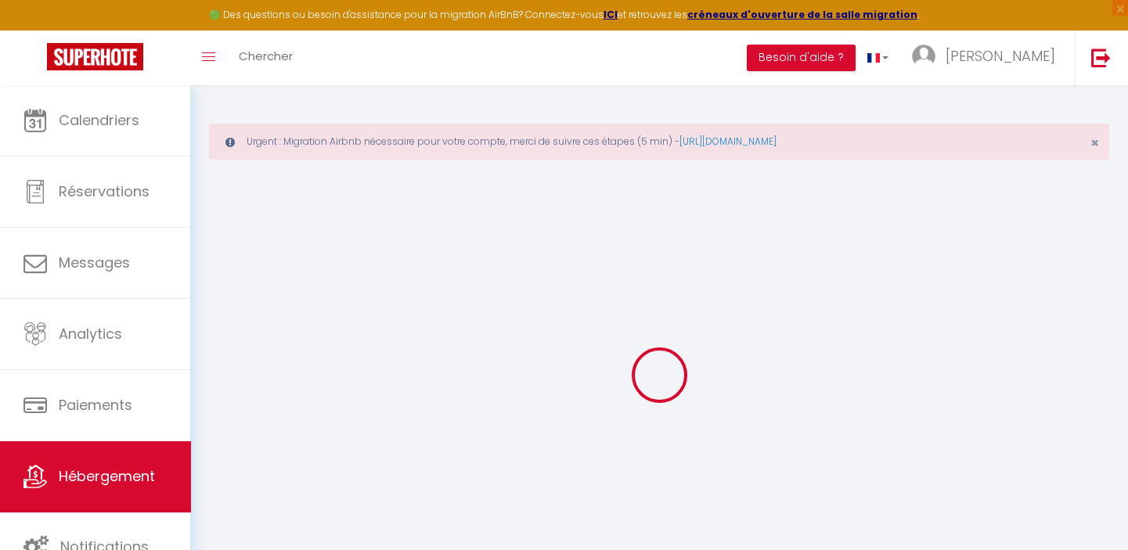
checkbox input "false"
checkbox input "true"
checkbox input "false"
type input "0"
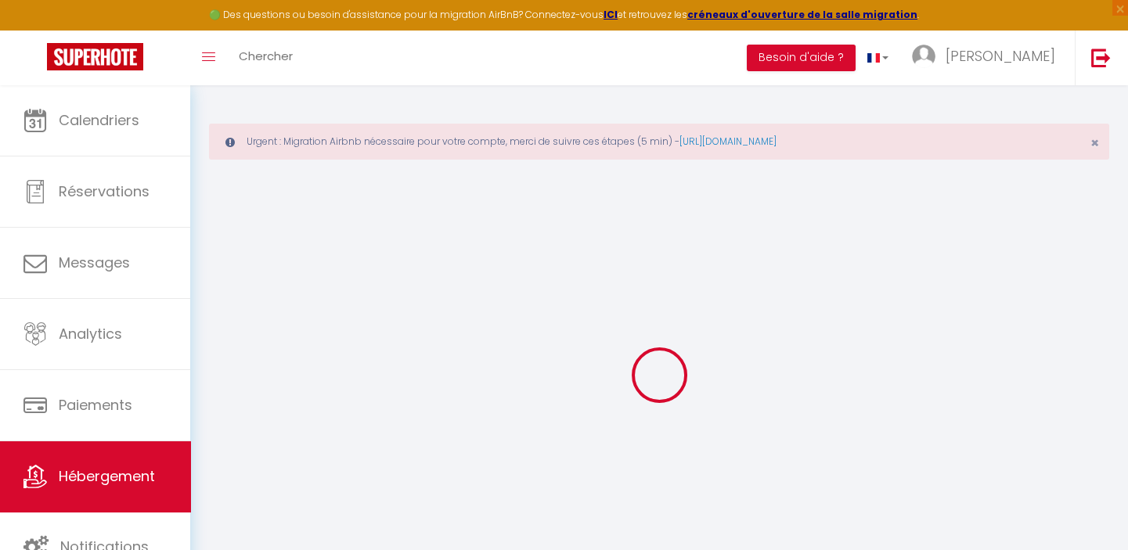
type input "0"
select select
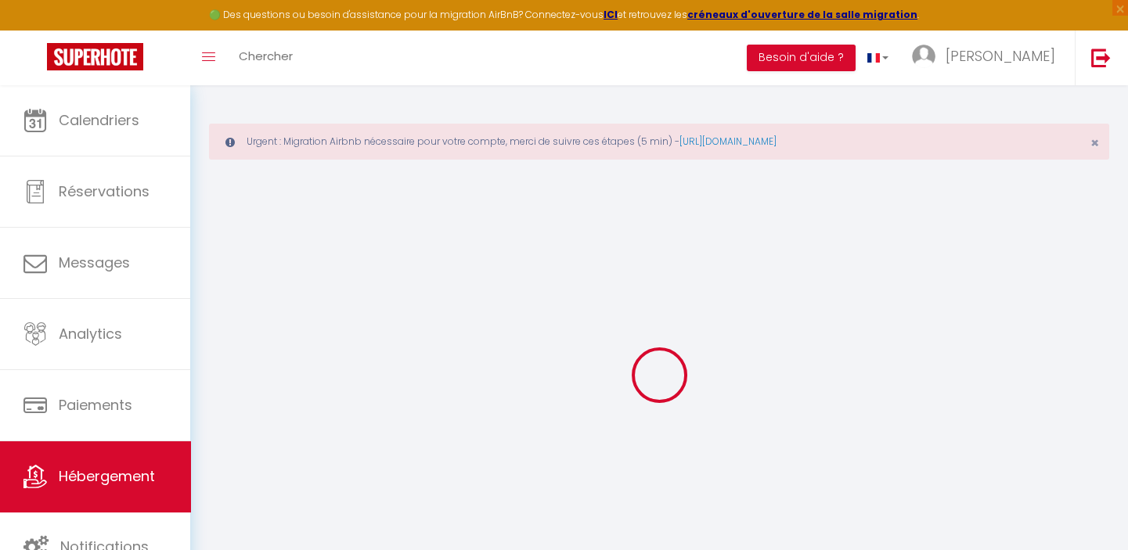
select select
checkbox input "false"
checkbox input "true"
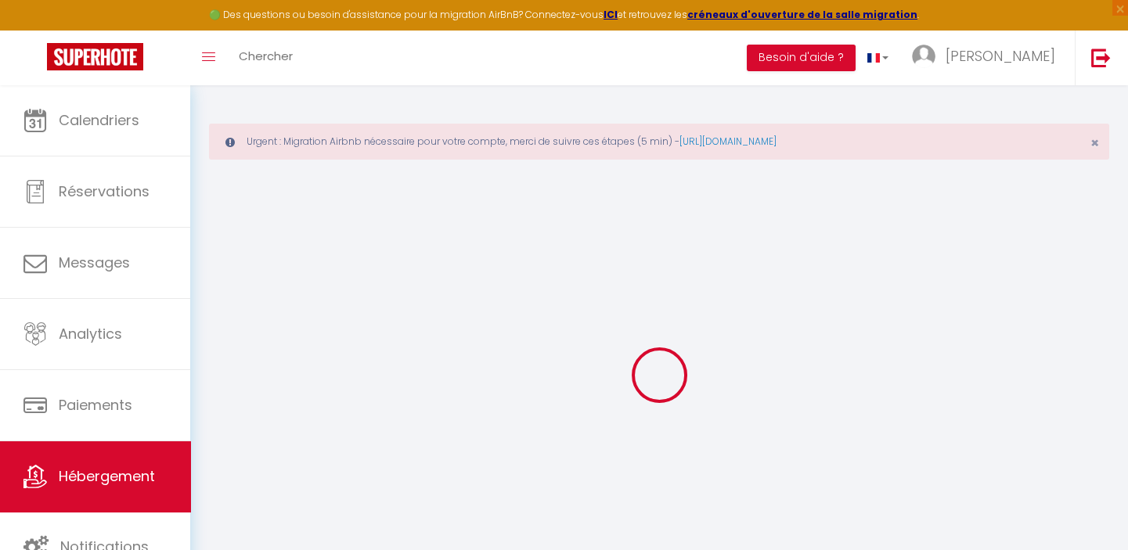
checkbox input "false"
select select "10607"
select select
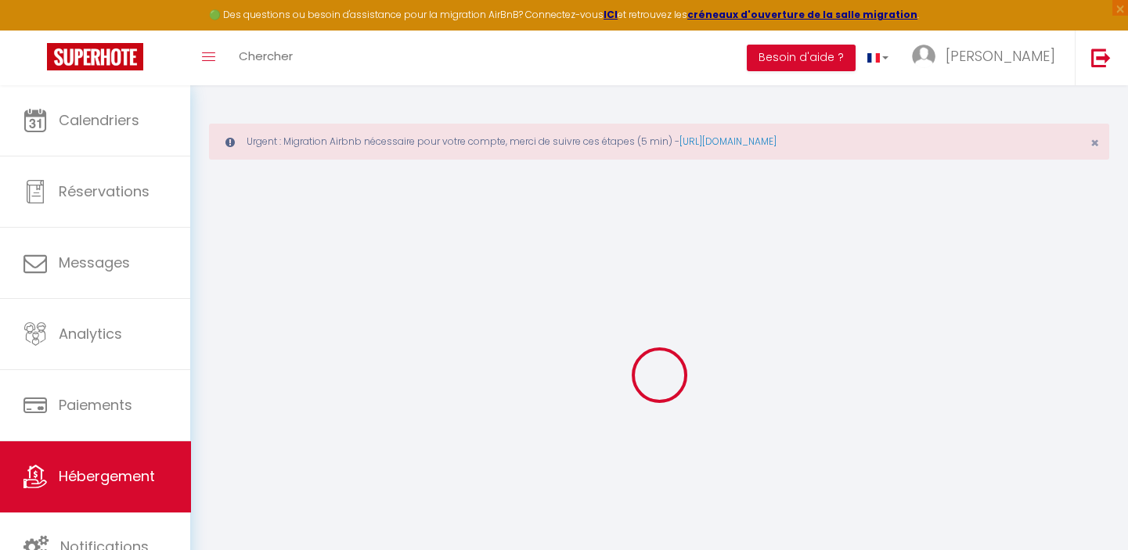
select select
checkbox input "false"
checkbox input "true"
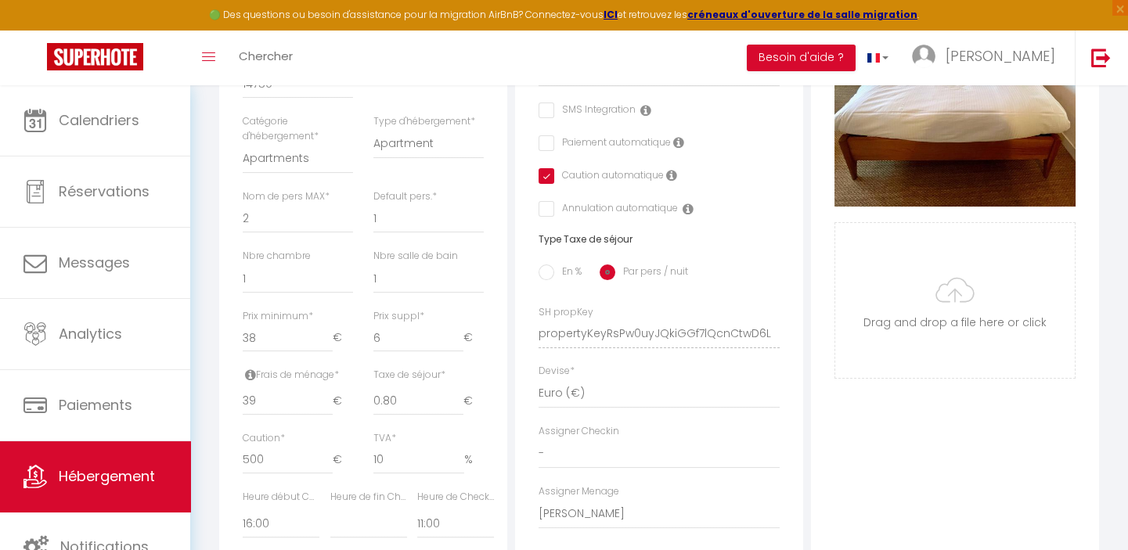
scroll to position [569, 0]
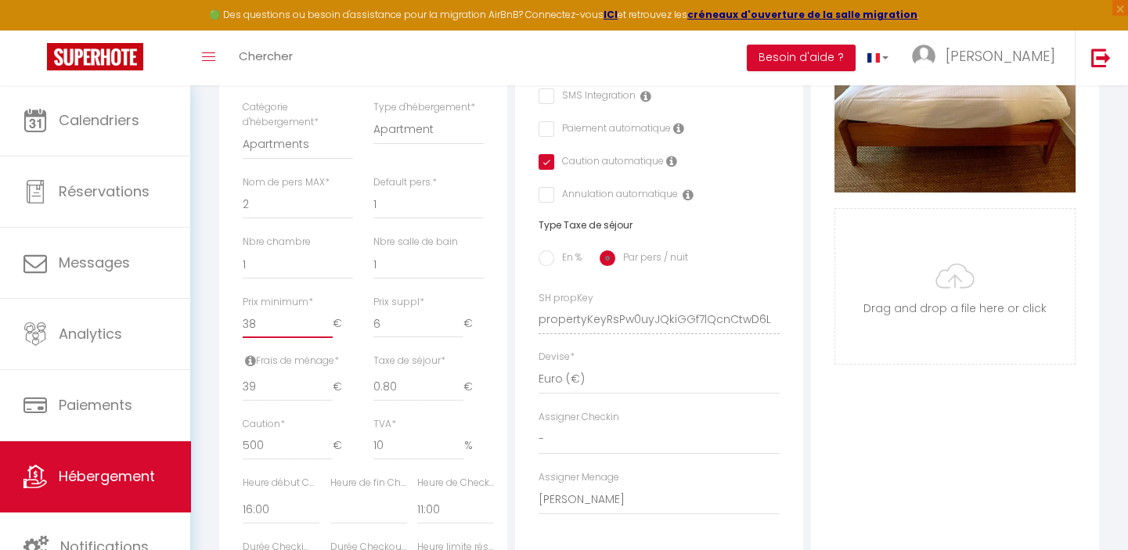
click at [267, 333] on input "38" at bounding box center [288, 324] width 90 height 28
click at [248, 334] on input "38" at bounding box center [288, 324] width 90 height 28
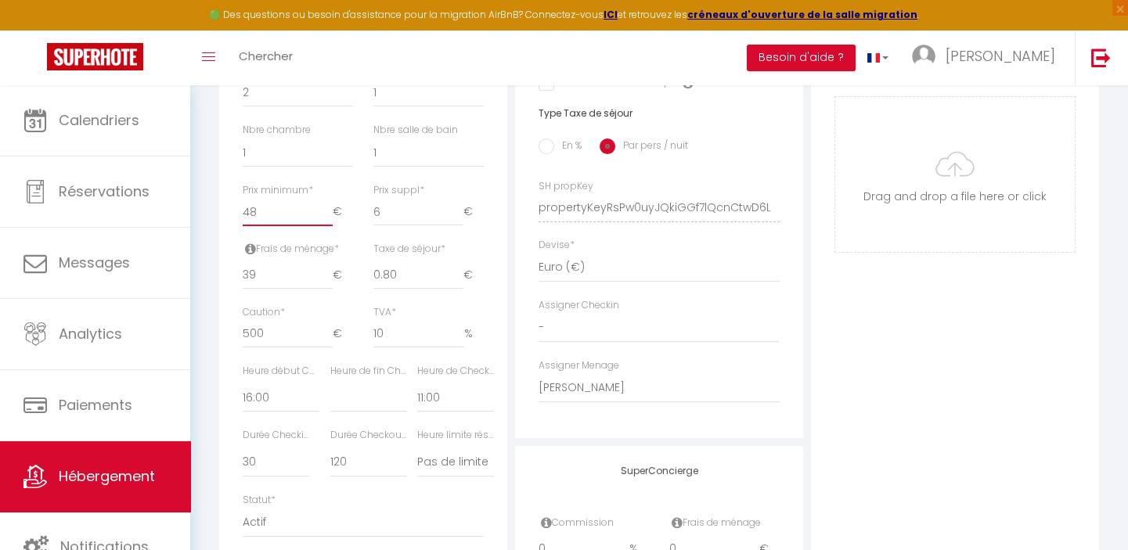
scroll to position [712, 0]
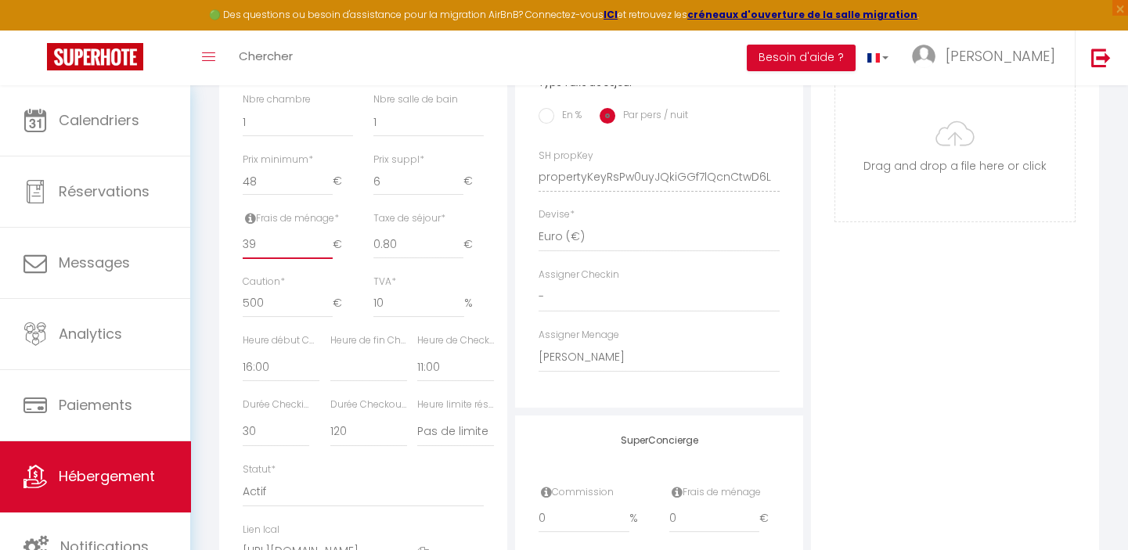
click at [259, 254] on input "39" at bounding box center [288, 245] width 90 height 28
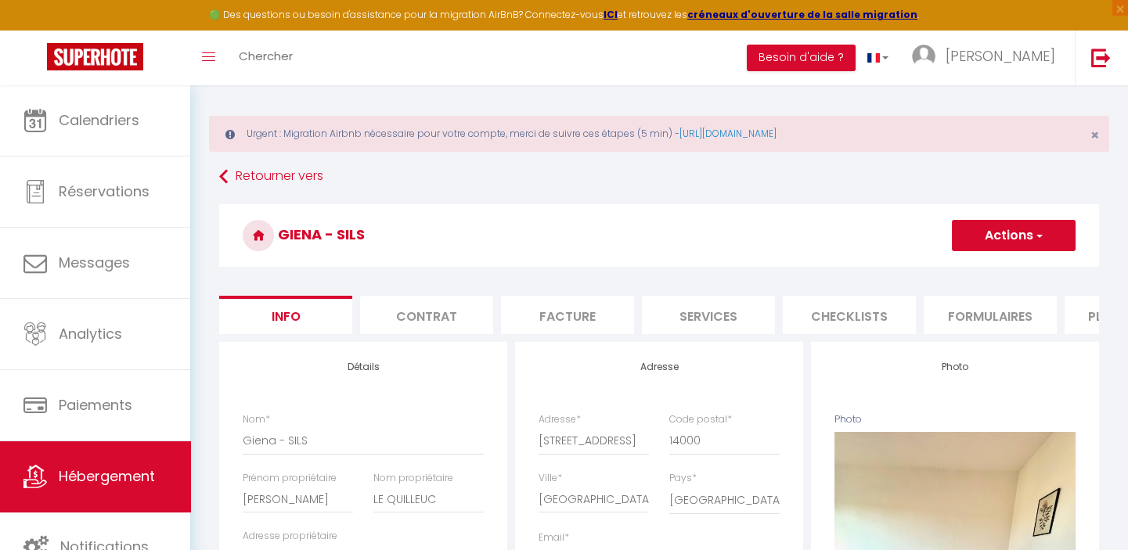
scroll to position [0, 0]
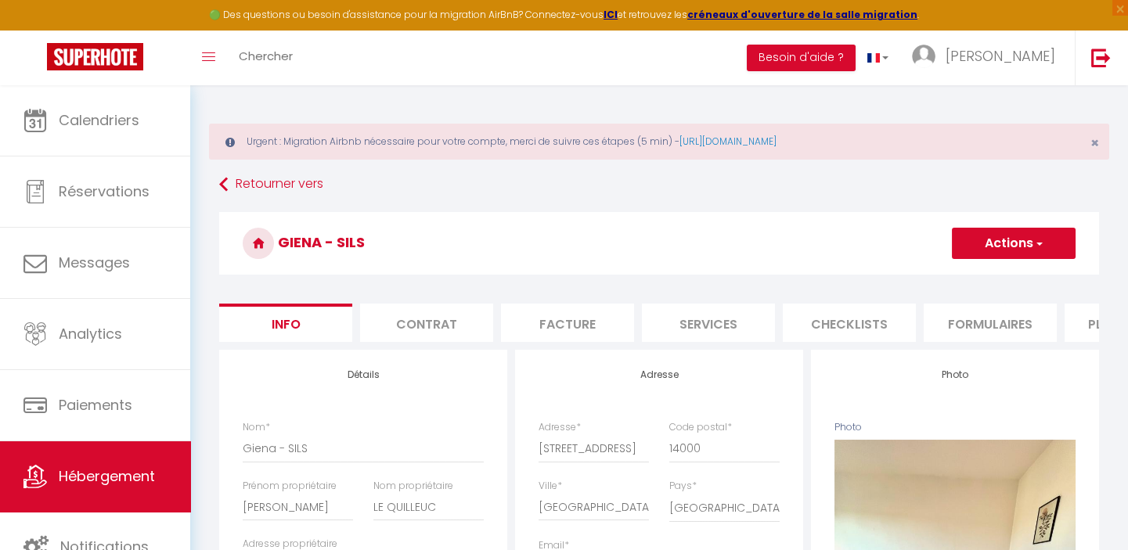
click at [1011, 241] on button "Actions" at bounding box center [1014, 243] width 124 height 31
click at [947, 274] on input "Enregistrer" at bounding box center [952, 278] width 58 height 16
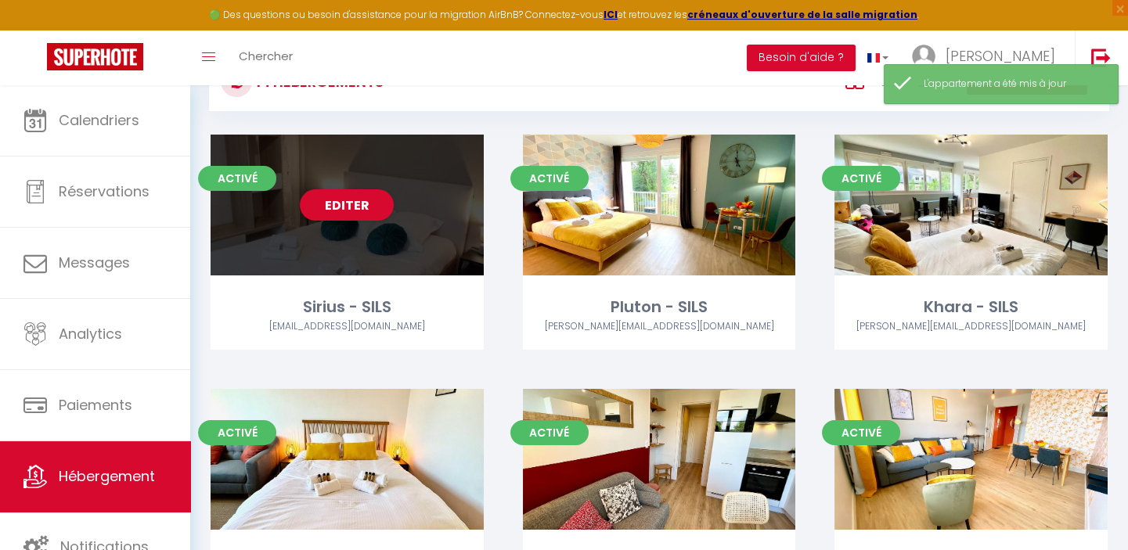
scroll to position [142, 0]
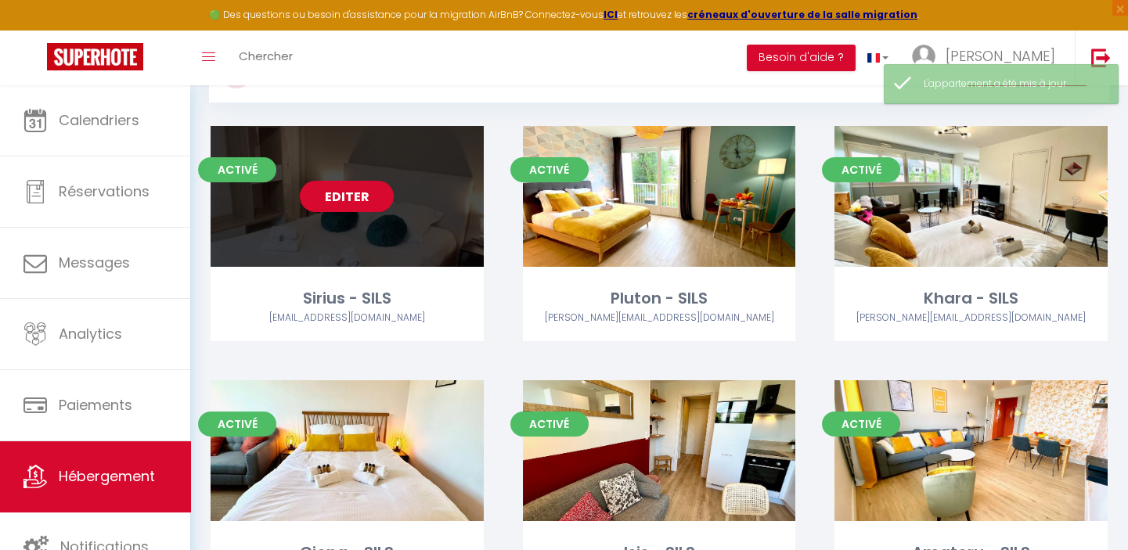
click at [366, 189] on link "Editer" at bounding box center [347, 196] width 94 height 31
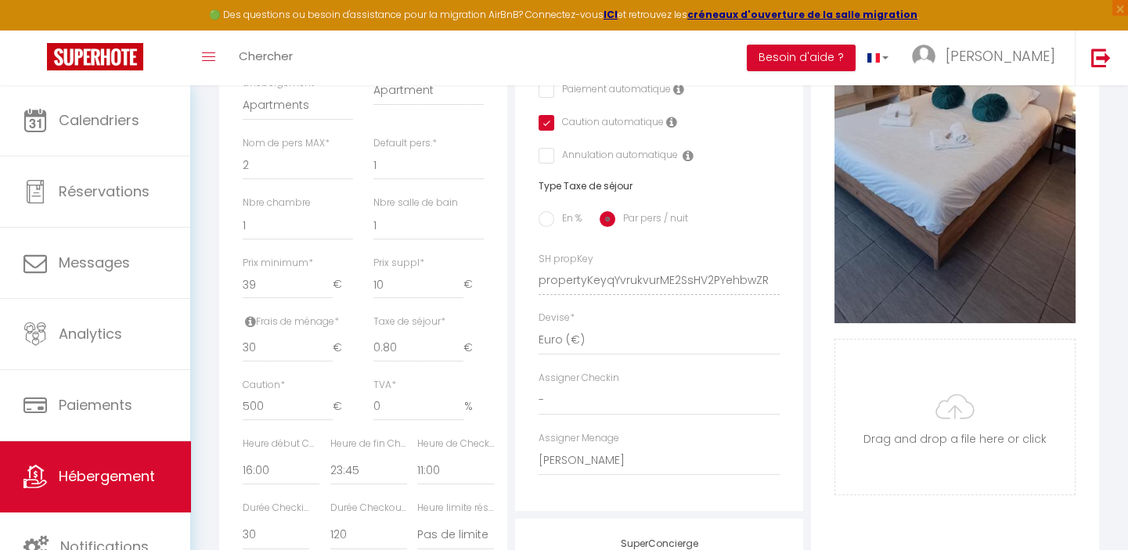
scroll to position [640, 0]
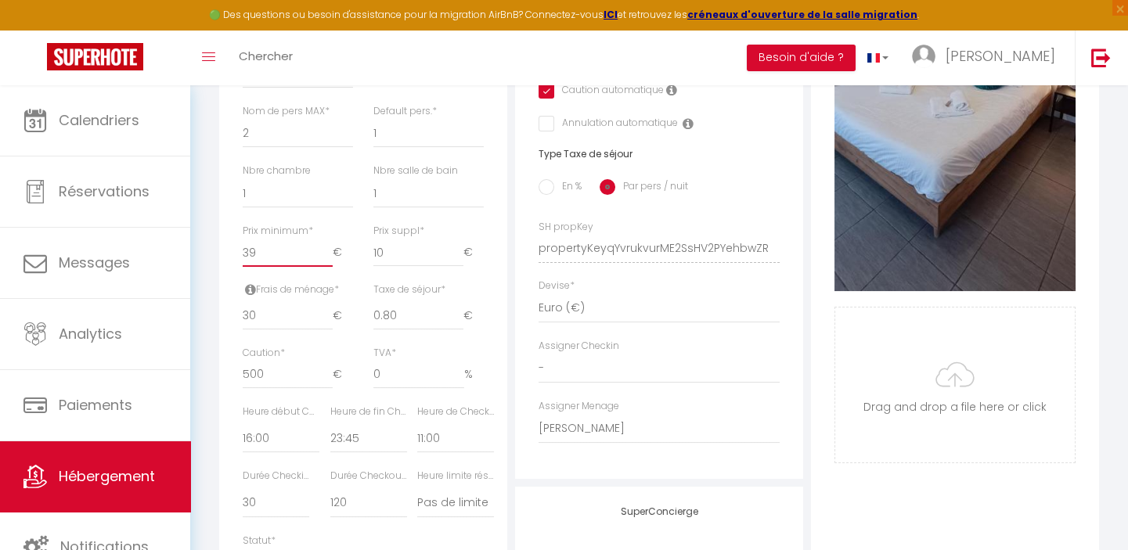
click at [249, 262] on input "39" at bounding box center [288, 253] width 90 height 28
click at [261, 323] on input "30" at bounding box center [288, 316] width 90 height 28
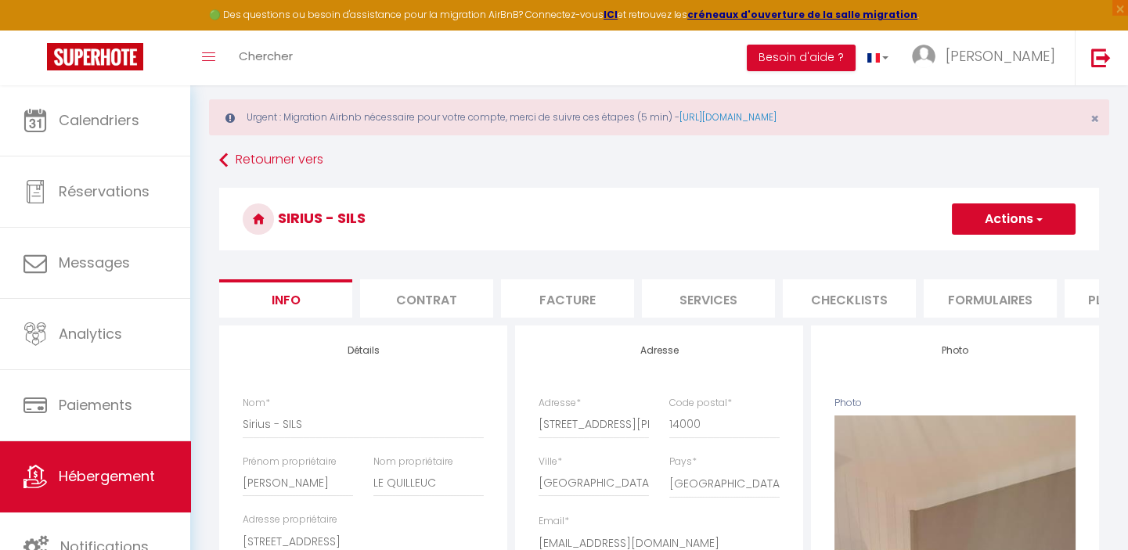
scroll to position [0, 0]
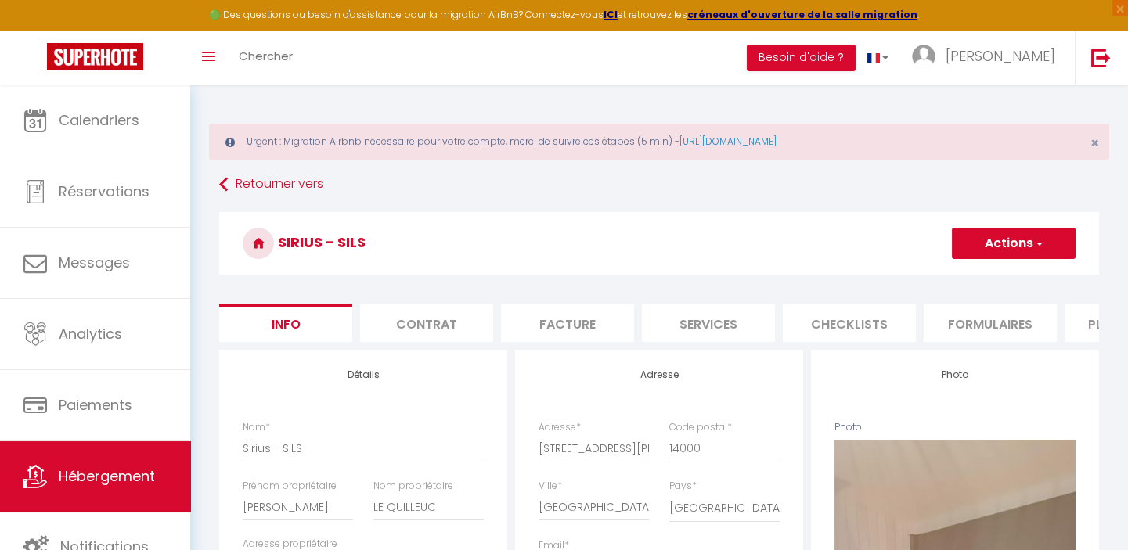
click at [1014, 240] on button "Actions" at bounding box center [1014, 243] width 124 height 31
click at [955, 272] on input "Enregistrer" at bounding box center [952, 278] width 58 height 16
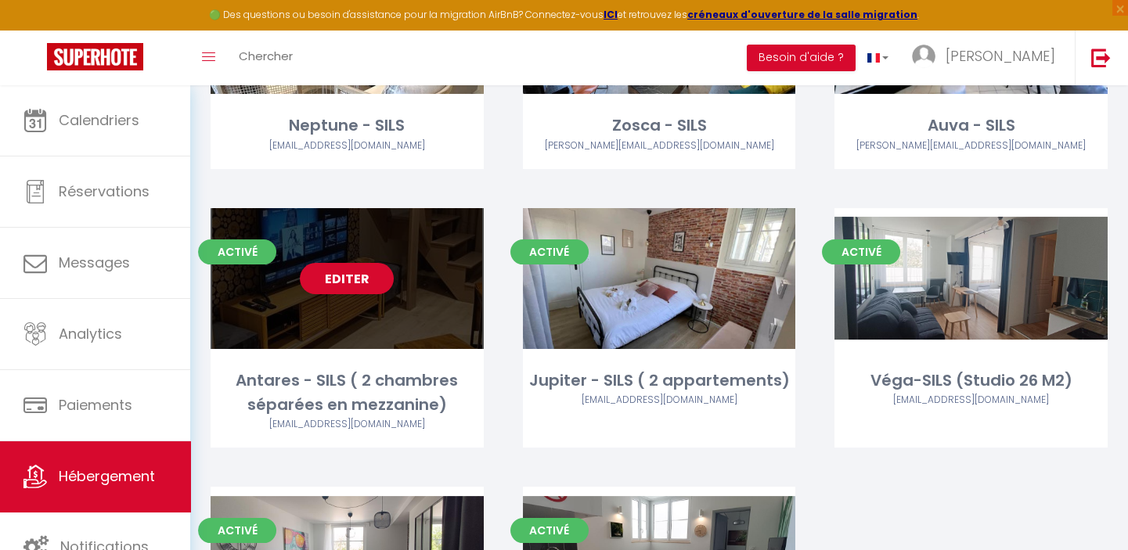
scroll to position [820, 0]
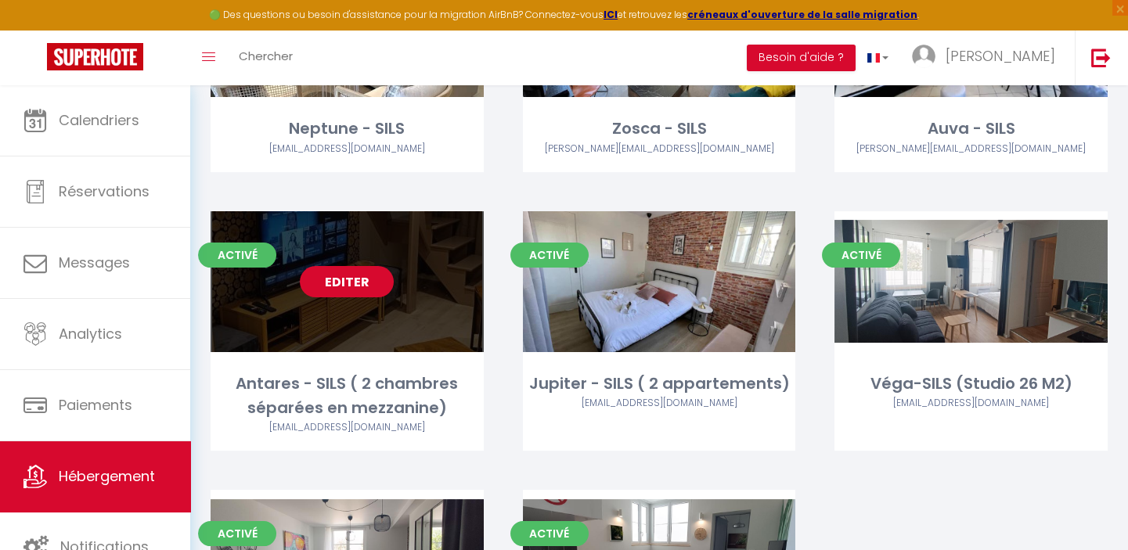
click at [329, 283] on link "Editer" at bounding box center [347, 281] width 94 height 31
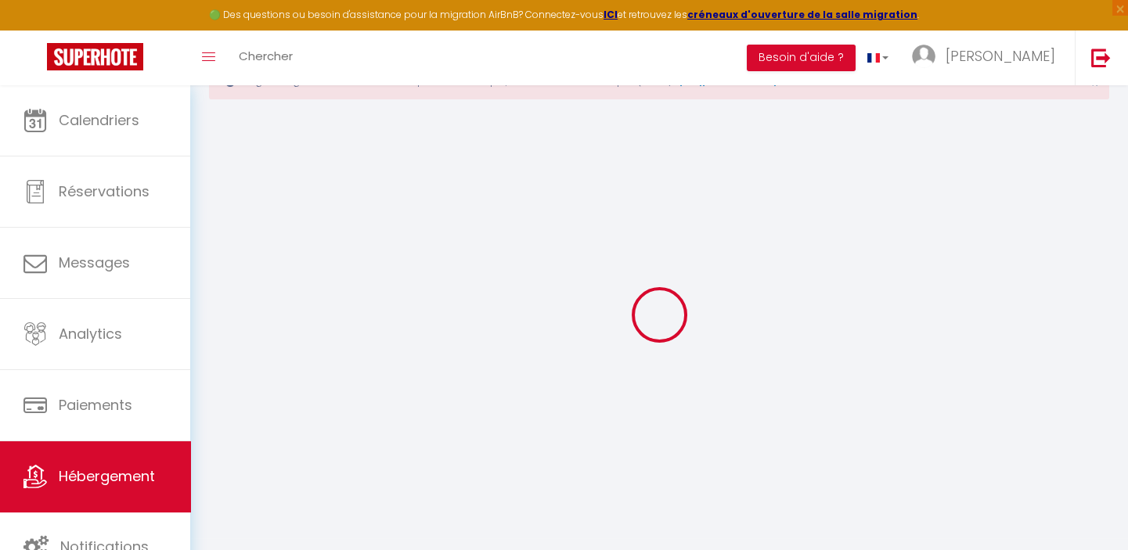
scroll to position [85, 0]
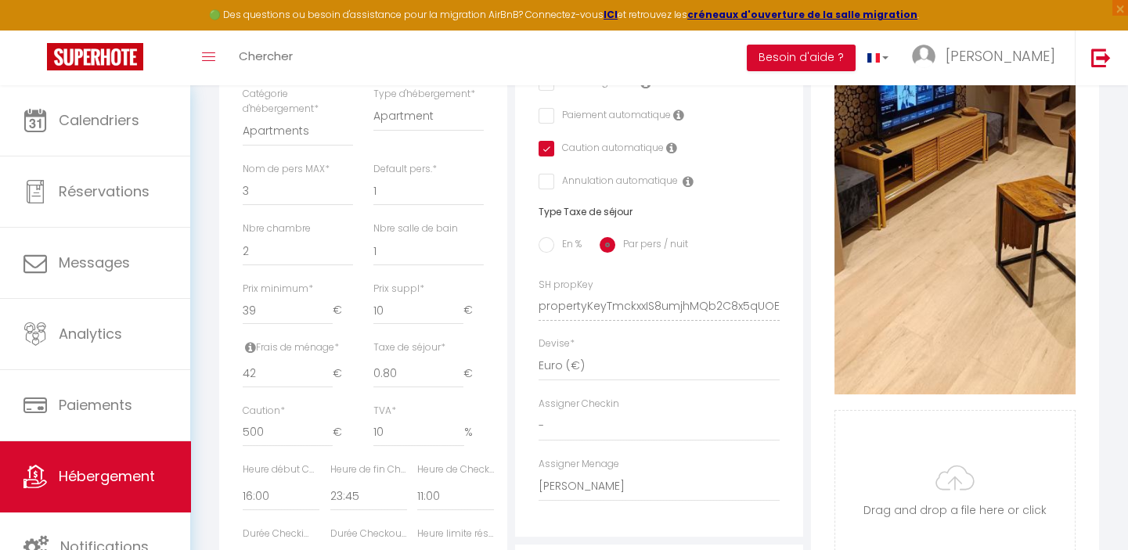
scroll to position [583, 0]
click at [259, 320] on input "39" at bounding box center [288, 310] width 90 height 28
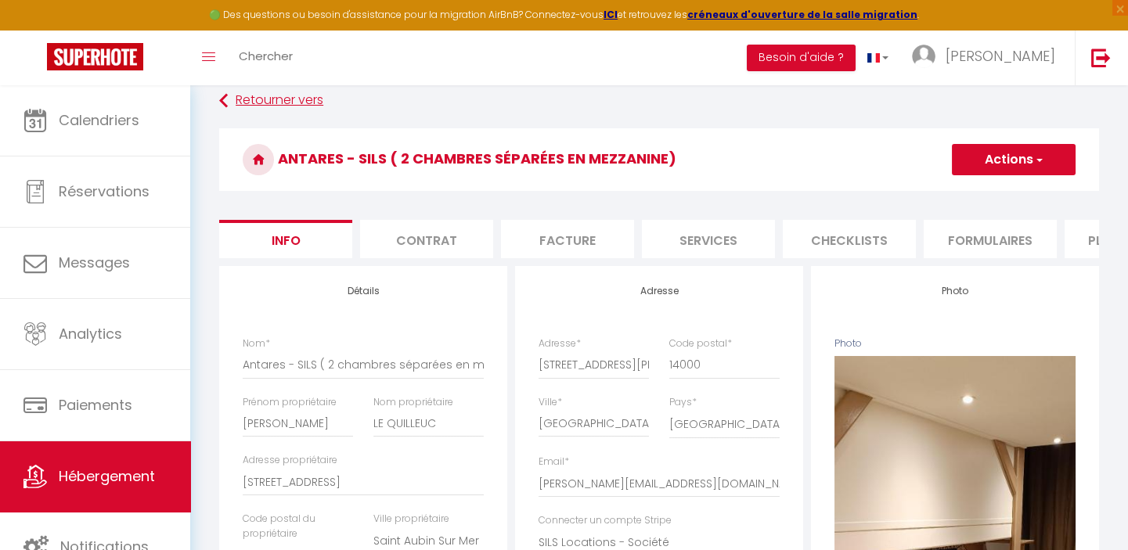
scroll to position [0, 0]
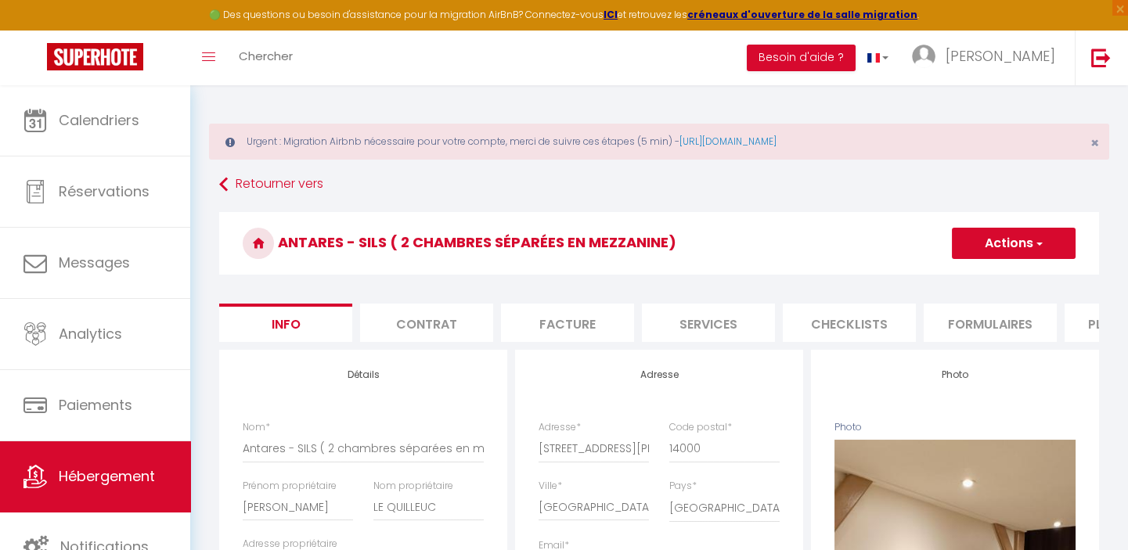
click at [1002, 242] on button "Actions" at bounding box center [1014, 243] width 124 height 31
click at [946, 276] on input "Enregistrer" at bounding box center [952, 278] width 58 height 16
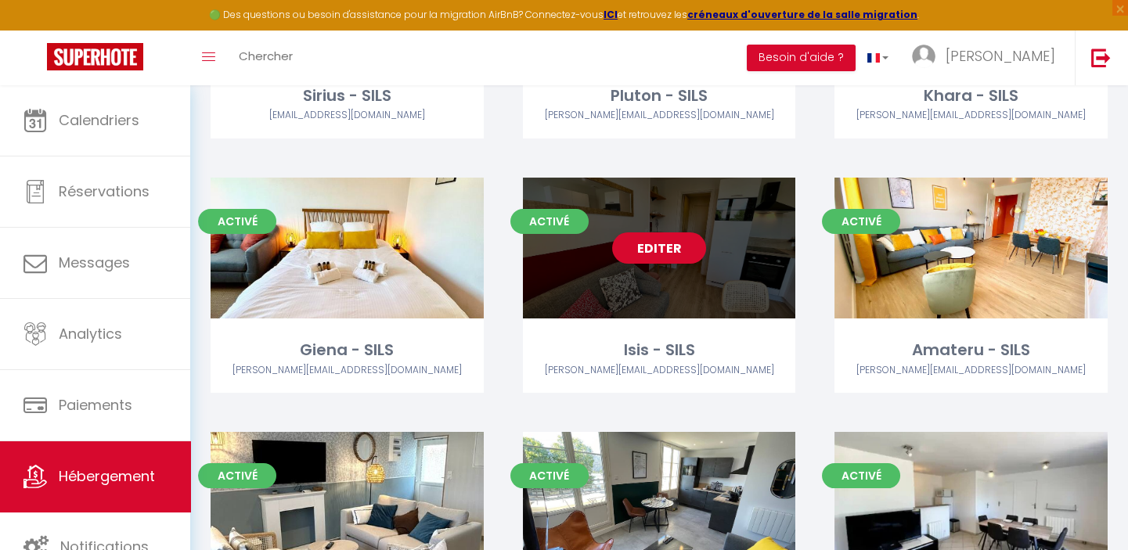
scroll to position [427, 0]
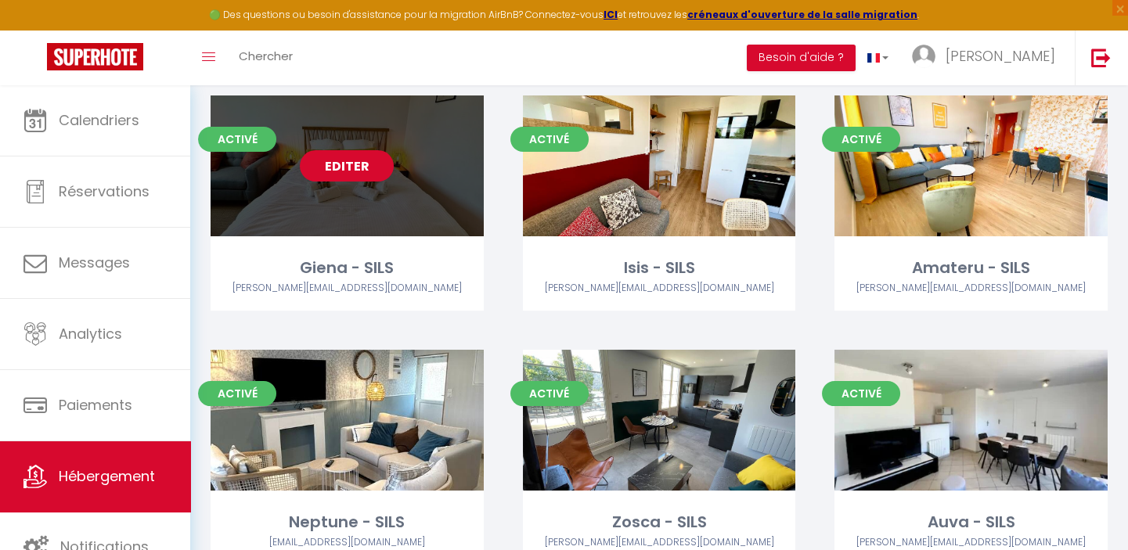
click at [341, 159] on link "Editer" at bounding box center [347, 165] width 94 height 31
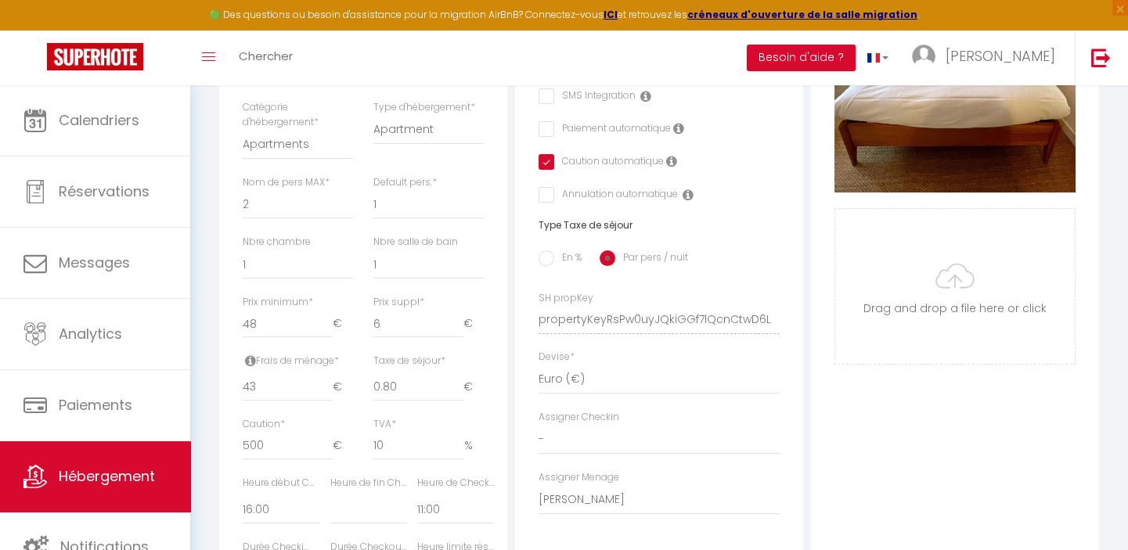
scroll to position [640, 0]
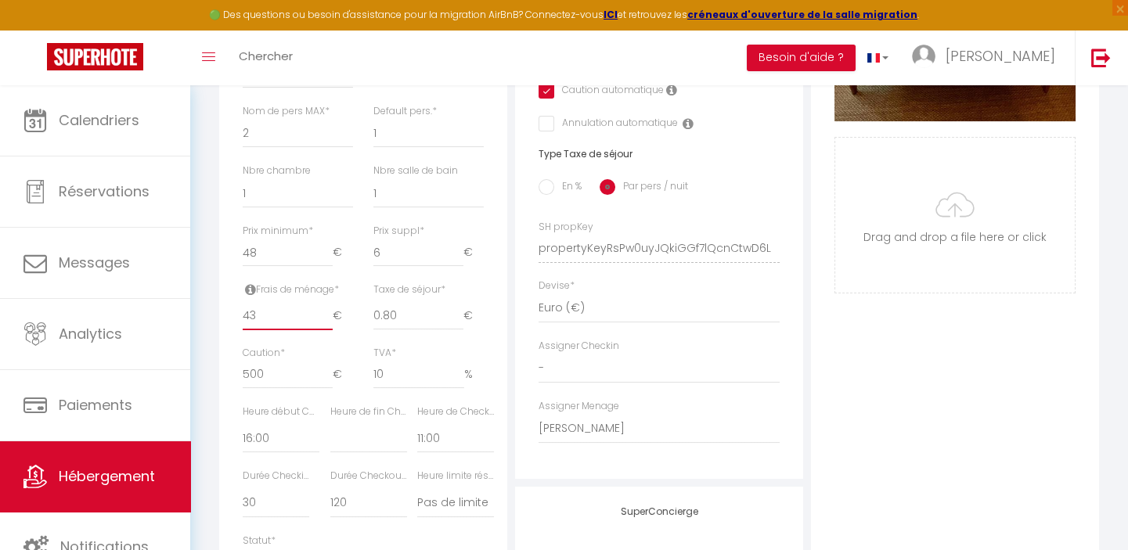
click at [261, 326] on input "43" at bounding box center [288, 316] width 90 height 28
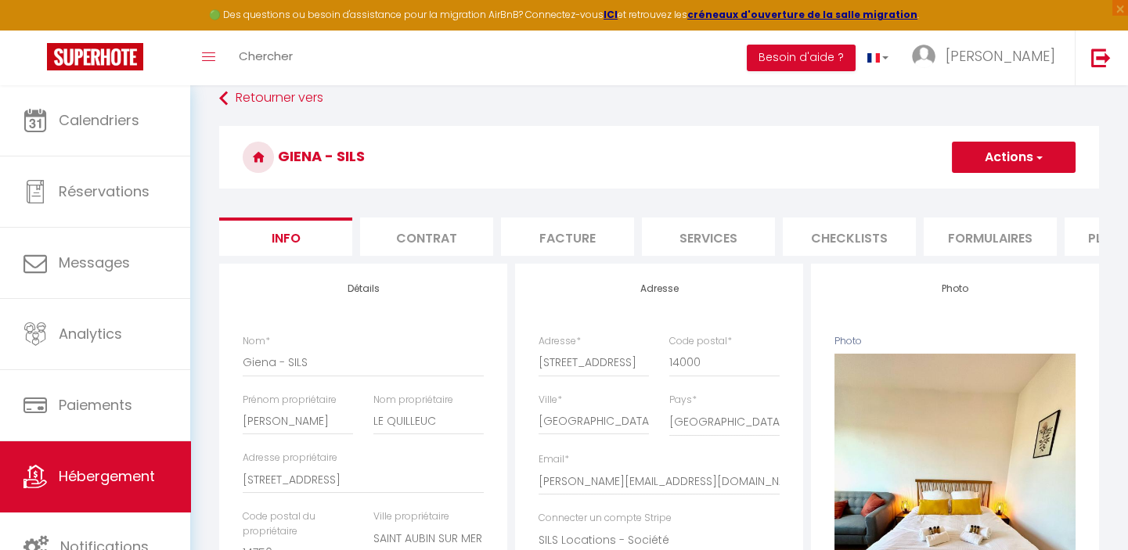
scroll to position [70, 0]
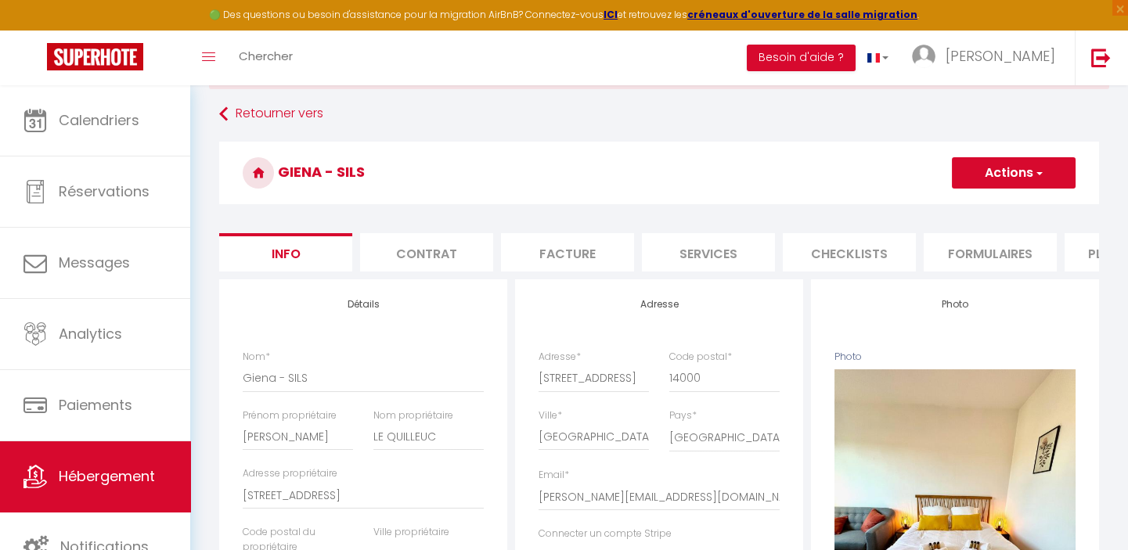
click at [1003, 168] on button "Actions" at bounding box center [1014, 172] width 124 height 31
click at [942, 204] on input "Enregistrer" at bounding box center [952, 208] width 58 height 16
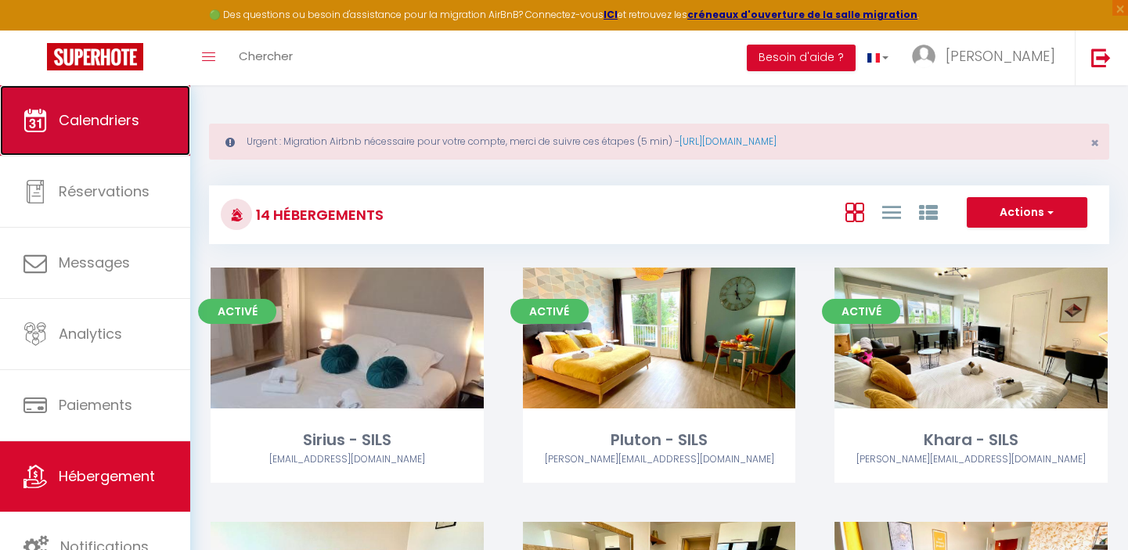
click at [85, 112] on span "Calendriers" at bounding box center [99, 120] width 81 height 20
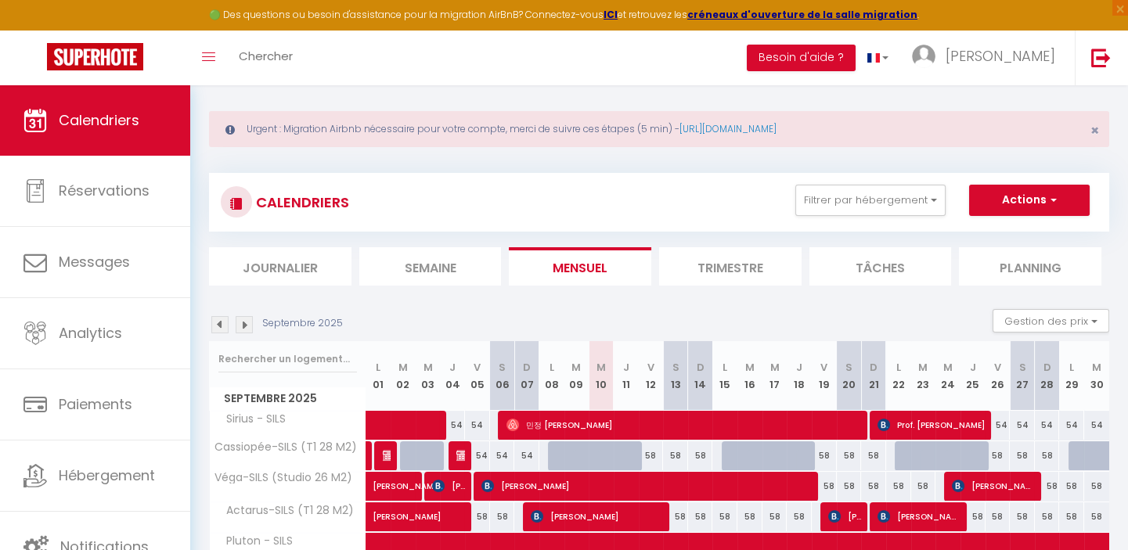
scroll to position [8, 0]
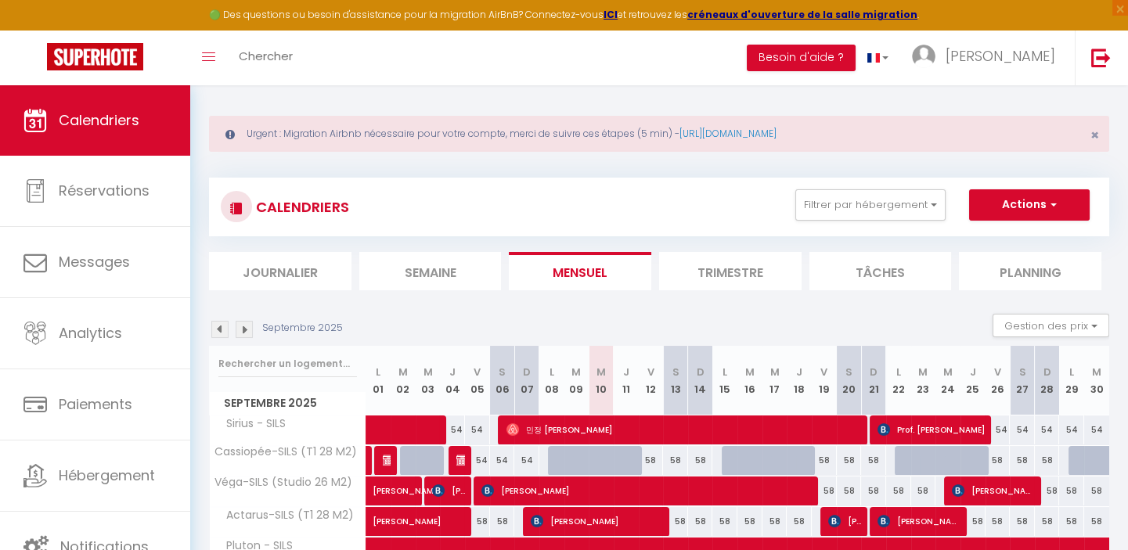
click at [730, 262] on li "Trimestre" at bounding box center [730, 271] width 142 height 38
